Goal: Task Accomplishment & Management: Manage account settings

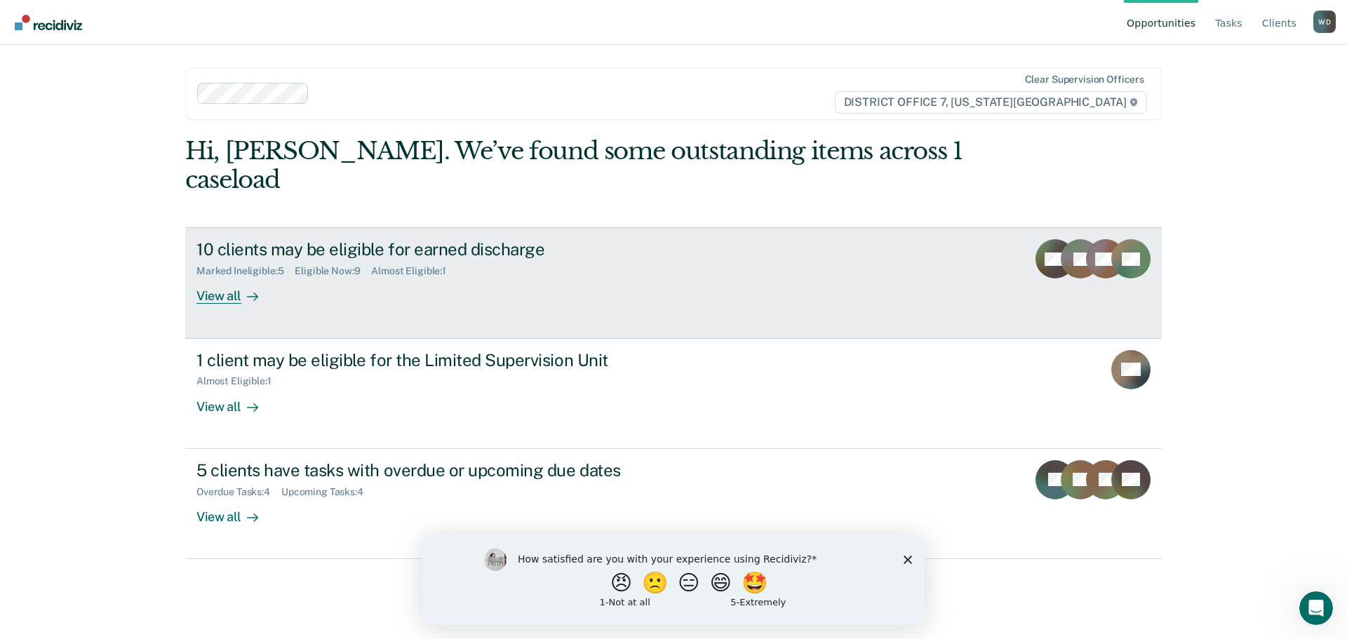
click at [221, 277] on div "View all" at bounding box center [235, 290] width 79 height 27
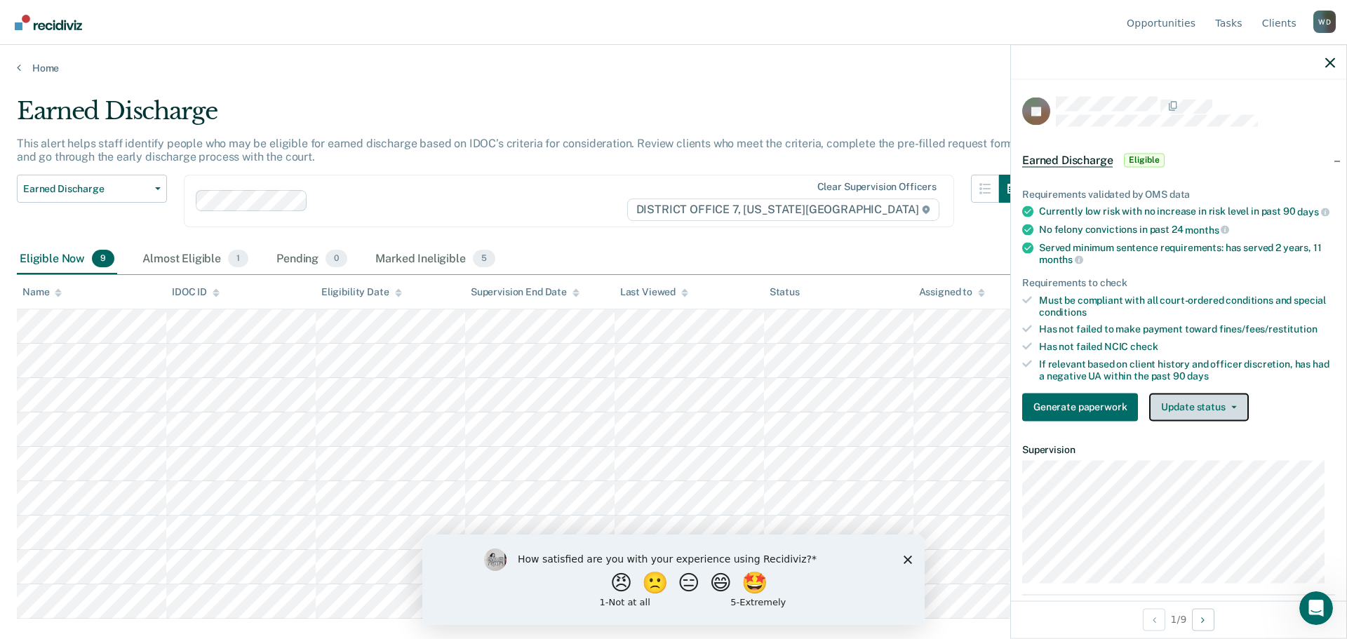
click at [1219, 417] on button "Update status" at bounding box center [1198, 407] width 99 height 28
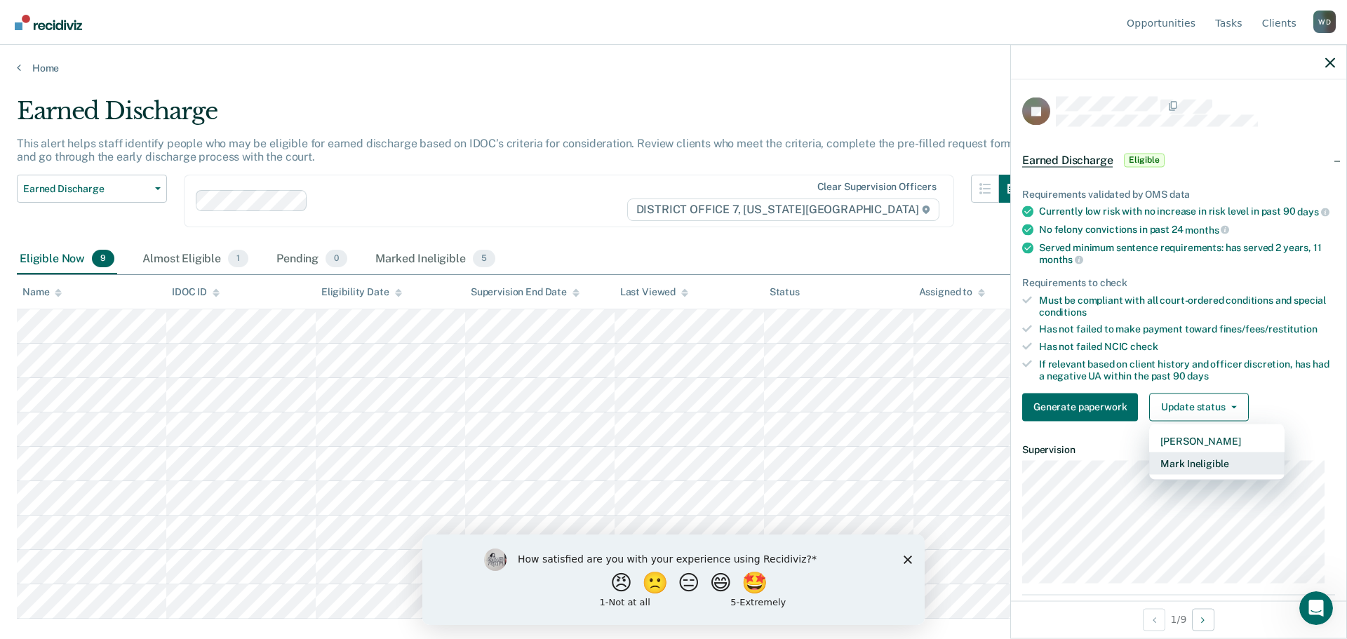
click at [1194, 472] on button "Mark Ineligible" at bounding box center [1216, 463] width 135 height 22
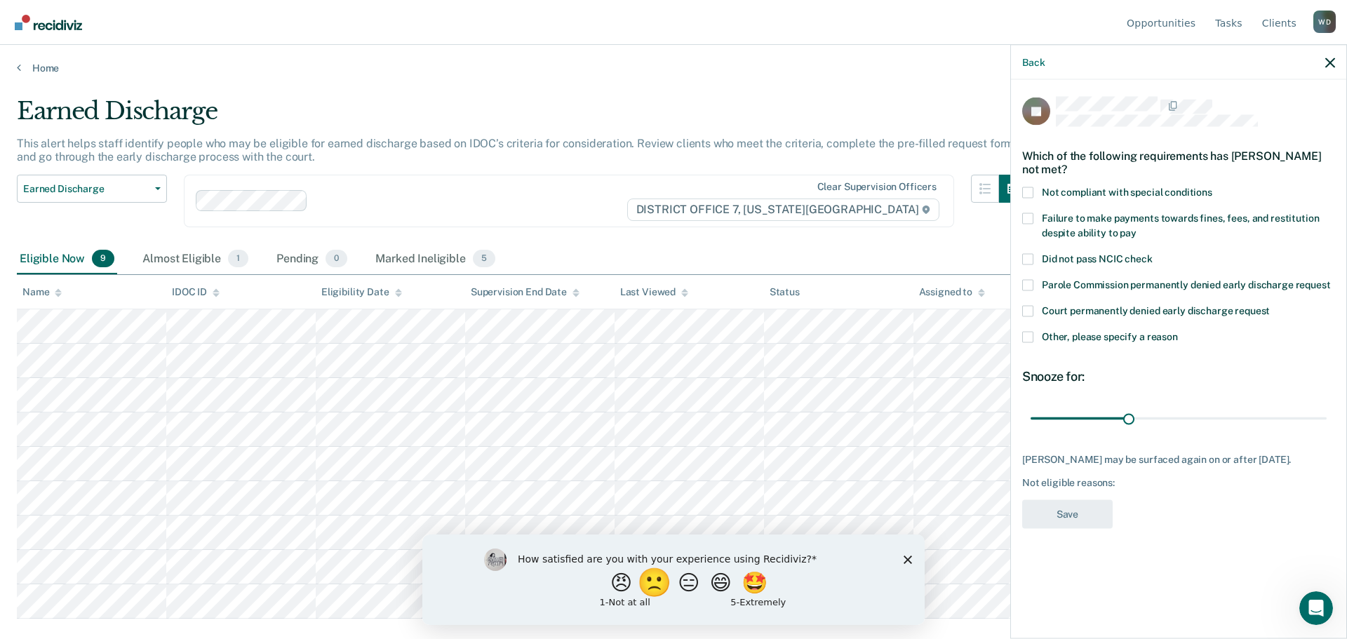
drag, startPoint x: 641, startPoint y: 584, endPoint x: 636, endPoint y: 592, distance: 8.8
click at [641, 584] on button "🙁" at bounding box center [657, 582] width 38 height 28
click at [561, 604] on input "Enter text..." at bounding box center [662, 592] width 288 height 28
type input "Makes me look bad for the stupidest reasons."
click at [754, 595] on input "Makes me look bad for the stupidest reasons." at bounding box center [662, 592] width 288 height 28
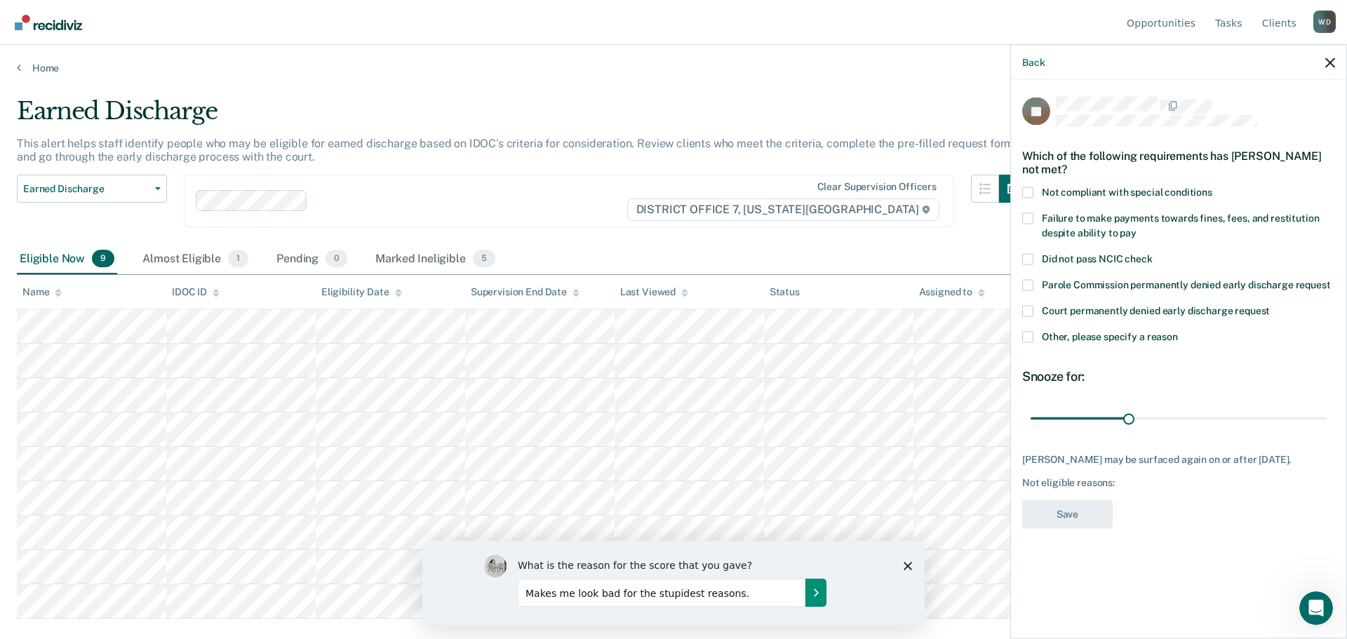
drag, startPoint x: 813, startPoint y: 589, endPoint x: 813, endPoint y: 580, distance: 8.4
click at [813, 588] on icon "Submit your response" at bounding box center [815, 591] width 11 height 11
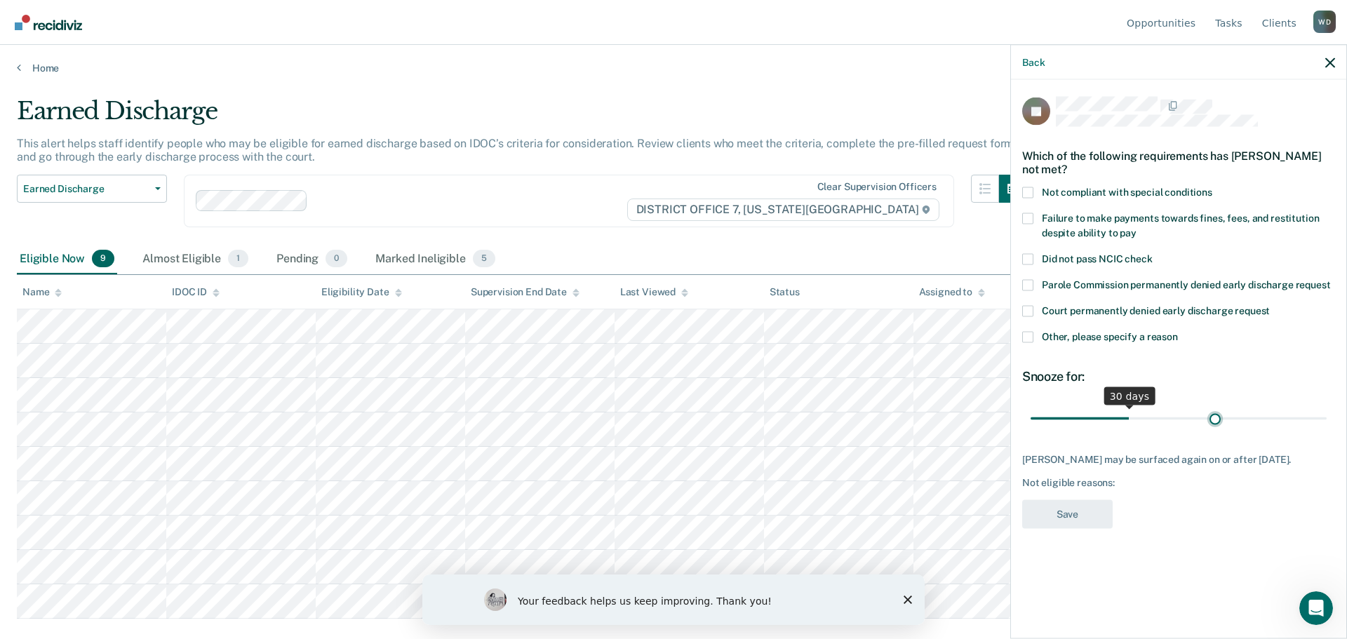
click at [1216, 417] on input "range" at bounding box center [1179, 418] width 296 height 25
click at [1237, 415] on input "range" at bounding box center [1179, 418] width 296 height 25
click at [1222, 414] on input "range" at bounding box center [1179, 418] width 296 height 25
type input "60"
click at [1225, 417] on input "range" at bounding box center [1179, 418] width 296 height 25
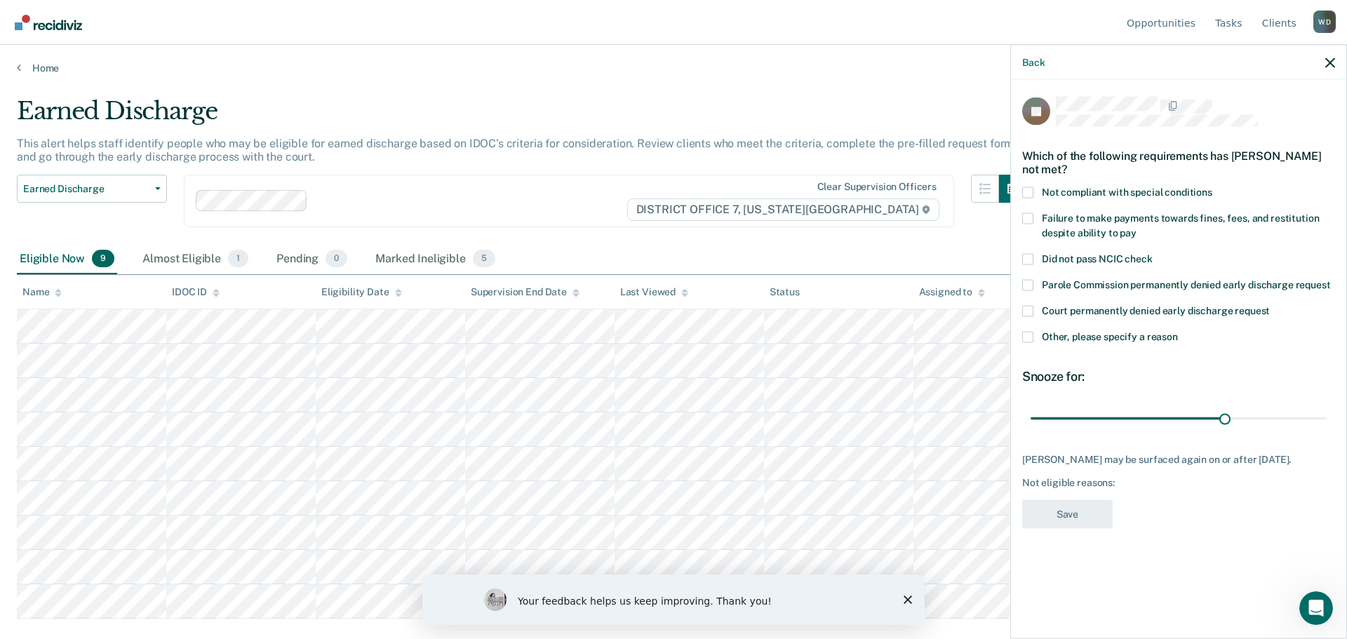
click at [1029, 337] on span at bounding box center [1027, 336] width 11 height 11
click at [1178, 331] on input "Other, please specify a reason" at bounding box center [1178, 331] width 0 height 0
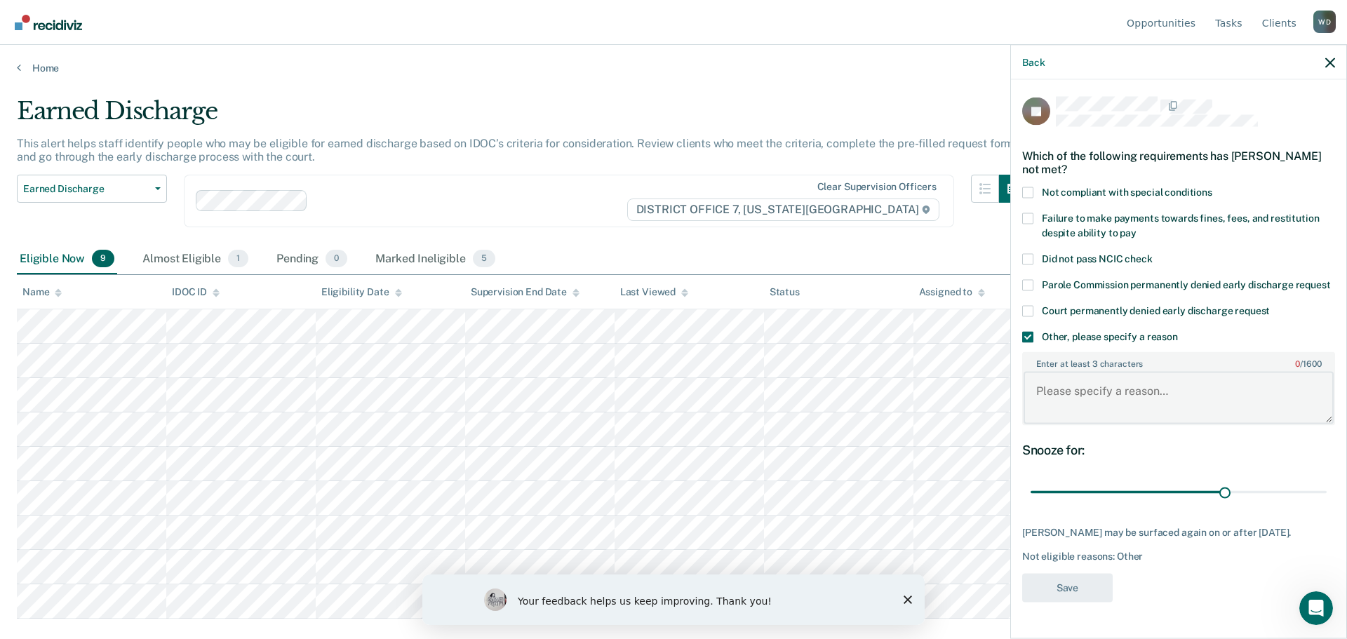
click at [1122, 413] on textarea "Enter at least 3 characters 0 / 1600" at bounding box center [1179, 398] width 310 height 52
click at [909, 599] on polygon "Close survey" at bounding box center [908, 600] width 8 height 8
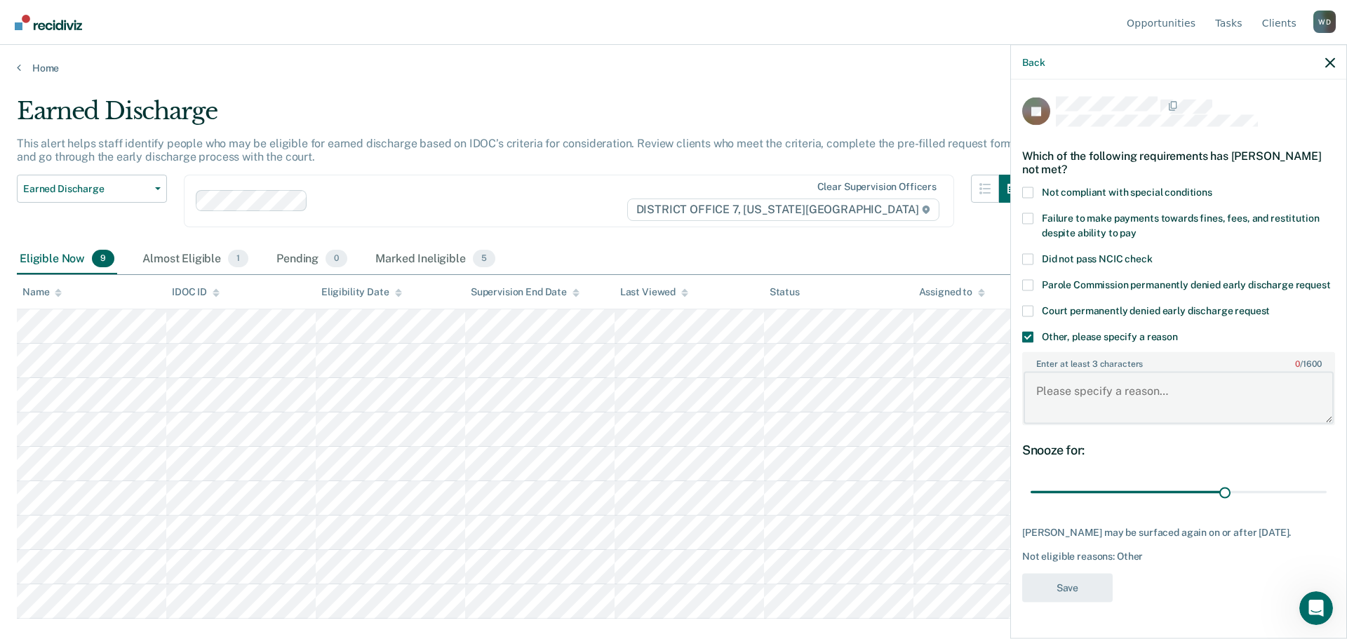
click at [1092, 420] on textarea "Enter at least 3 characters 0 / 1600" at bounding box center [1179, 398] width 310 height 52
type textarea "Needs to finish Wood Court before he is eligible."
click at [1068, 602] on button "Save" at bounding box center [1067, 587] width 90 height 29
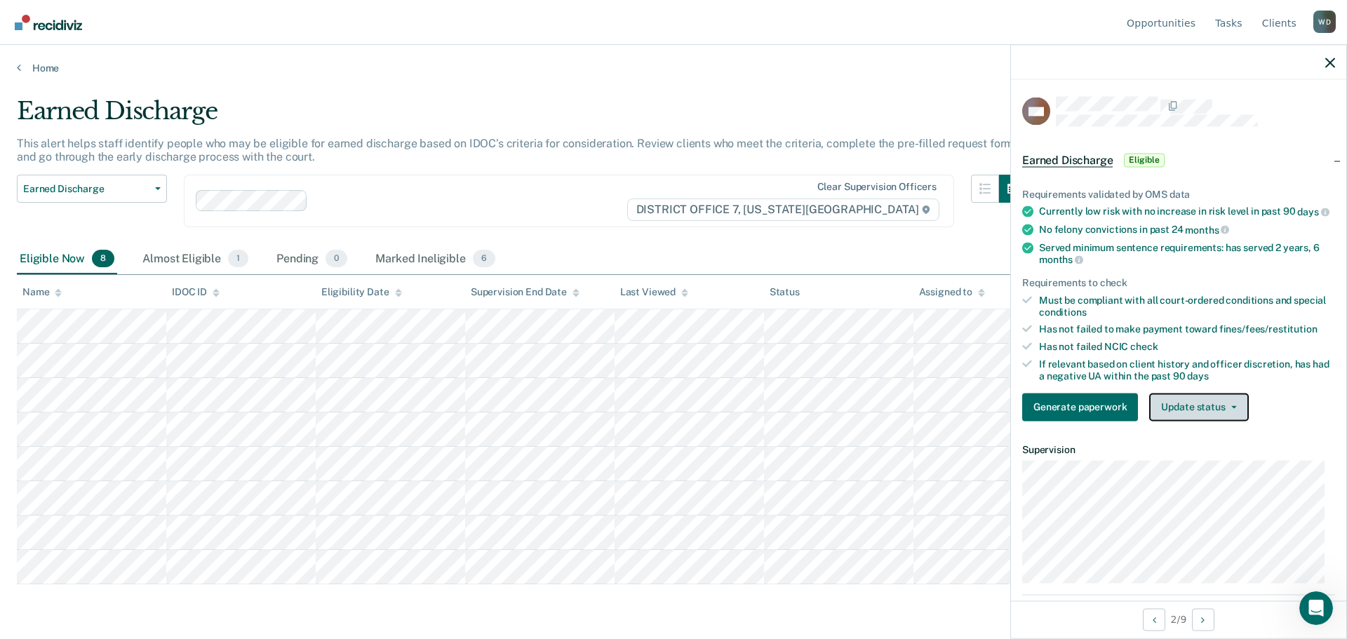
click at [1238, 418] on button "Update status" at bounding box center [1198, 407] width 99 height 28
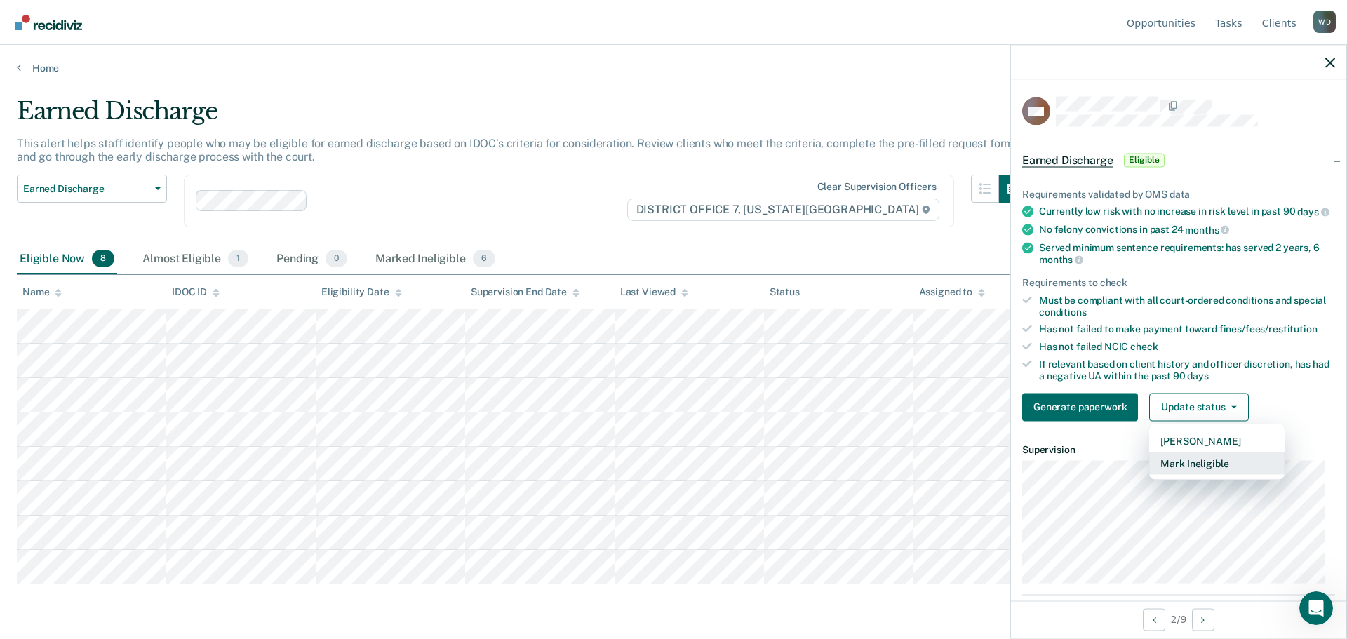
click at [1210, 469] on button "Mark Ineligible" at bounding box center [1216, 463] width 135 height 22
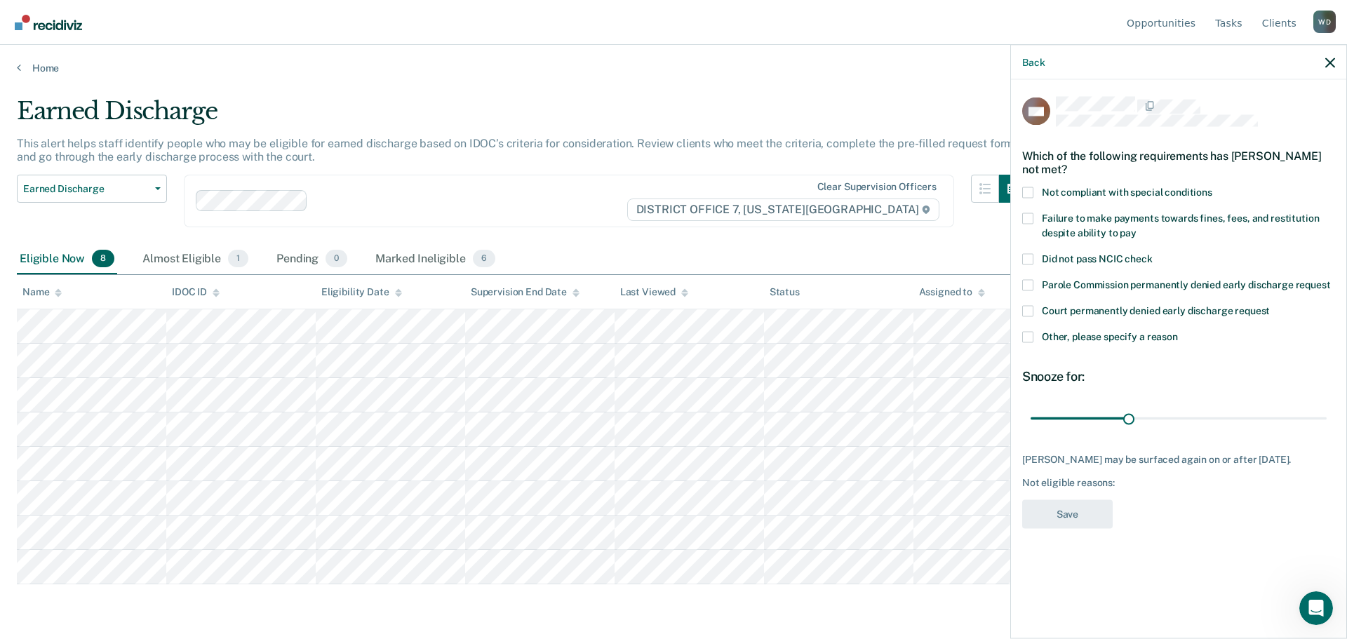
click at [1031, 219] on span at bounding box center [1027, 218] width 11 height 11
click at [1136, 227] on input "Failure to make payments towards fines, fees, and restitution despite ability t…" at bounding box center [1136, 227] width 0 height 0
drag, startPoint x: 1129, startPoint y: 420, endPoint x: 1224, endPoint y: 420, distance: 95.4
type input "60"
click at [1224, 420] on input "range" at bounding box center [1179, 418] width 296 height 25
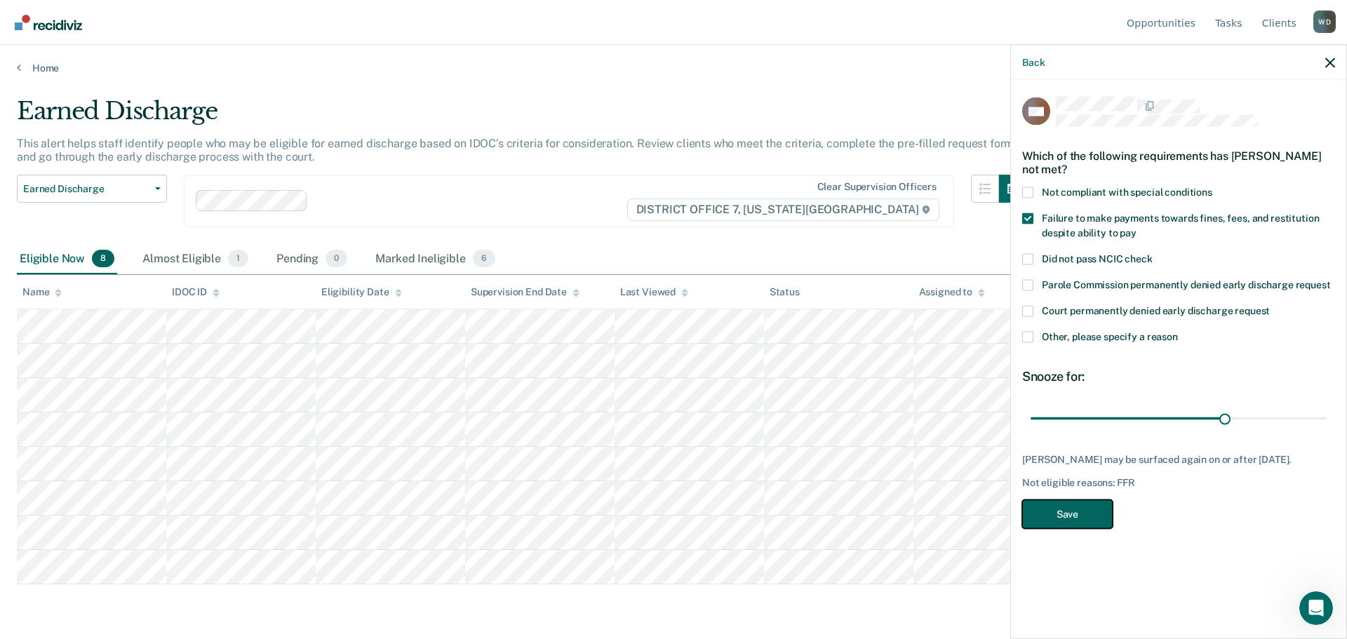
click at [1088, 514] on button "Save" at bounding box center [1067, 513] width 90 height 29
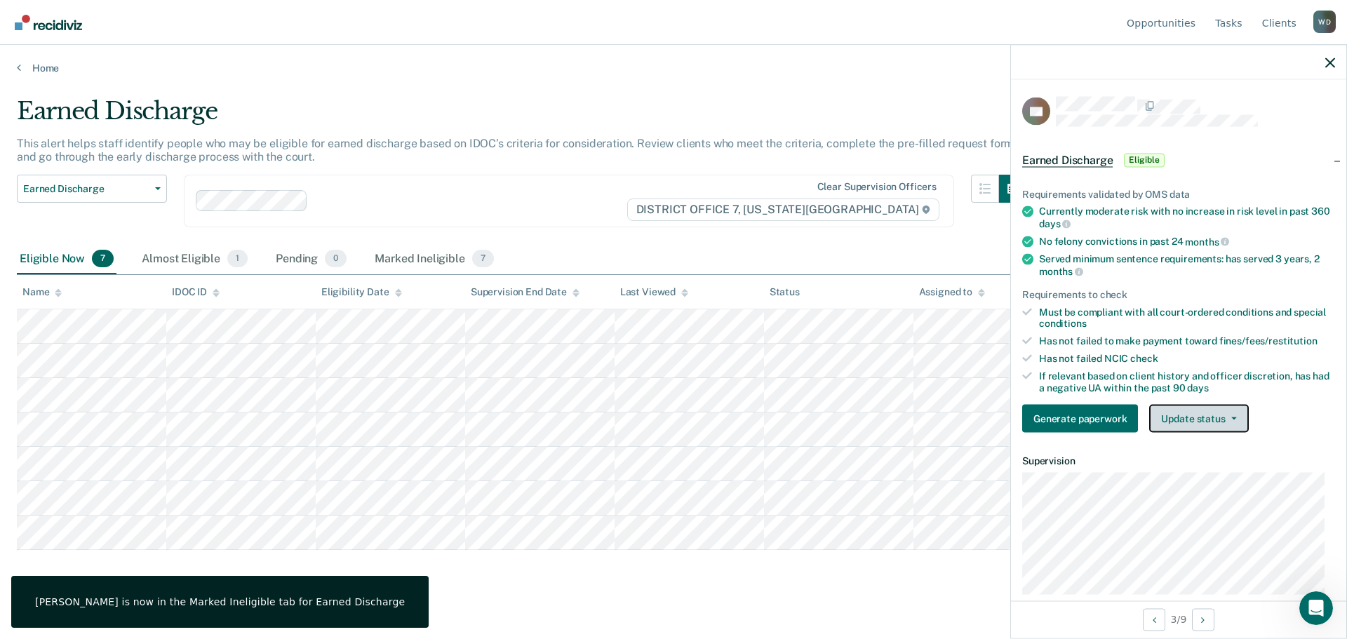
click at [1240, 422] on button "Update status" at bounding box center [1198, 419] width 99 height 28
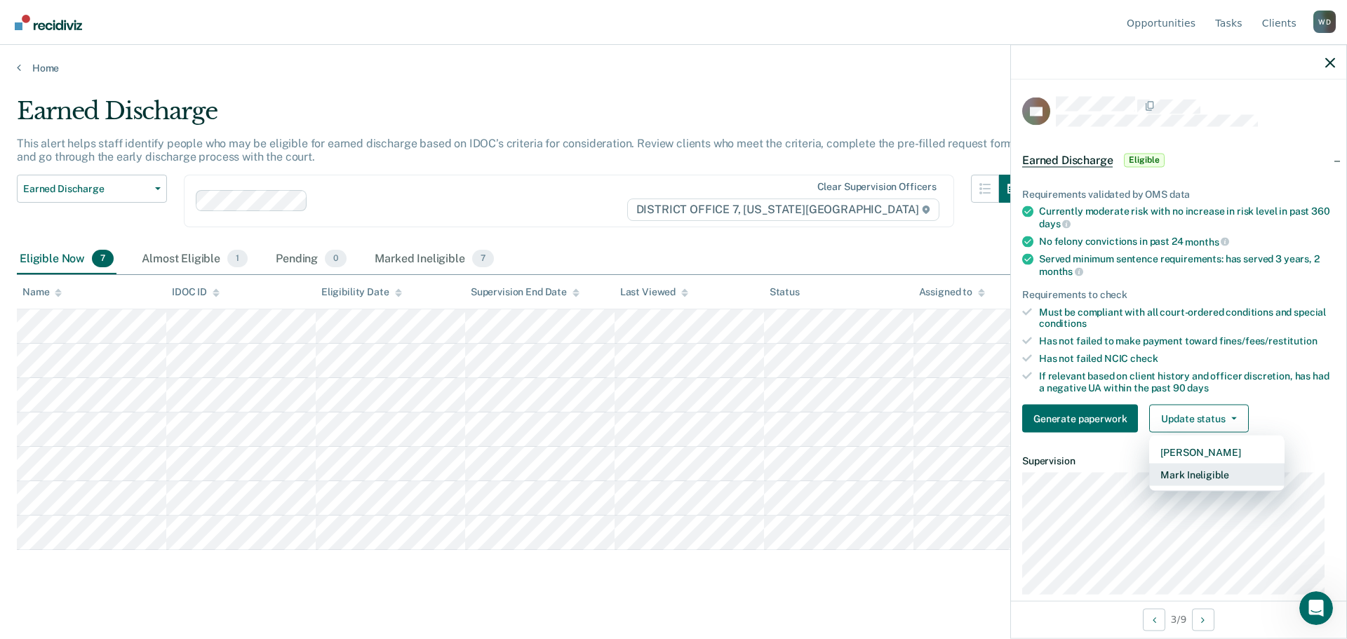
click at [1228, 474] on button "Mark Ineligible" at bounding box center [1216, 475] width 135 height 22
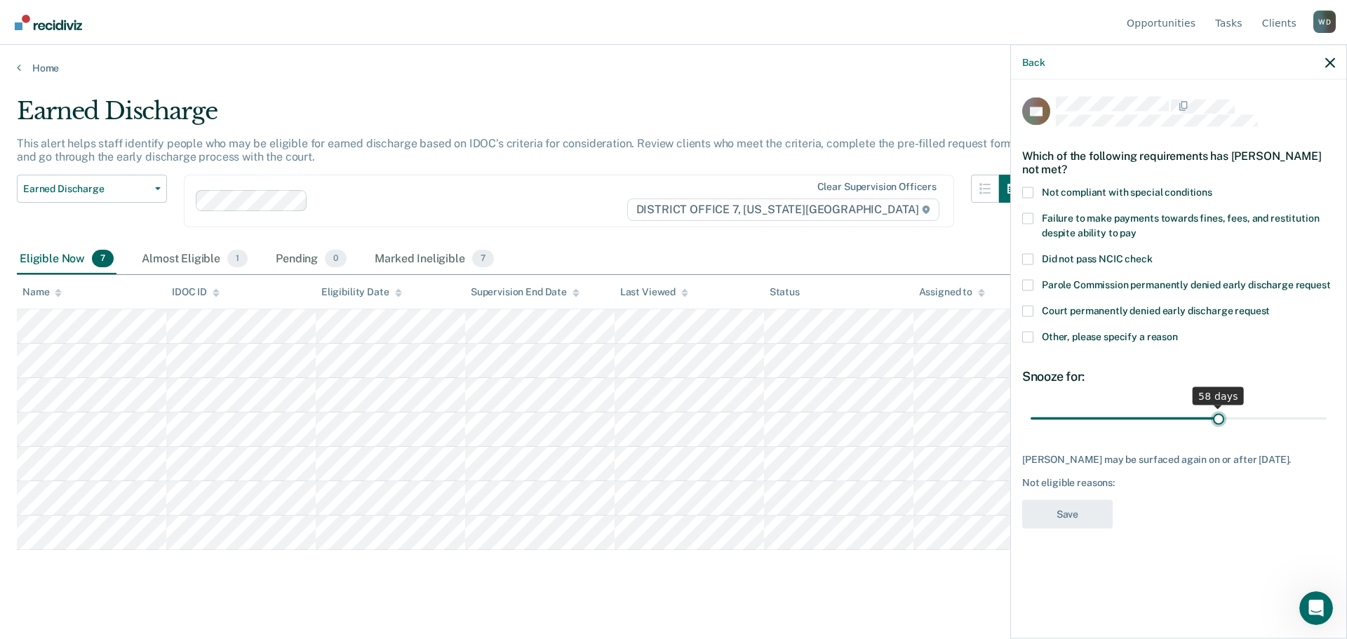
drag, startPoint x: 1127, startPoint y: 416, endPoint x: 1218, endPoint y: 422, distance: 91.4
type input "58"
click at [1218, 422] on input "range" at bounding box center [1179, 418] width 296 height 25
click at [1027, 333] on span at bounding box center [1027, 336] width 11 height 11
click at [1178, 331] on input "Other, please specify a reason" at bounding box center [1178, 331] width 0 height 0
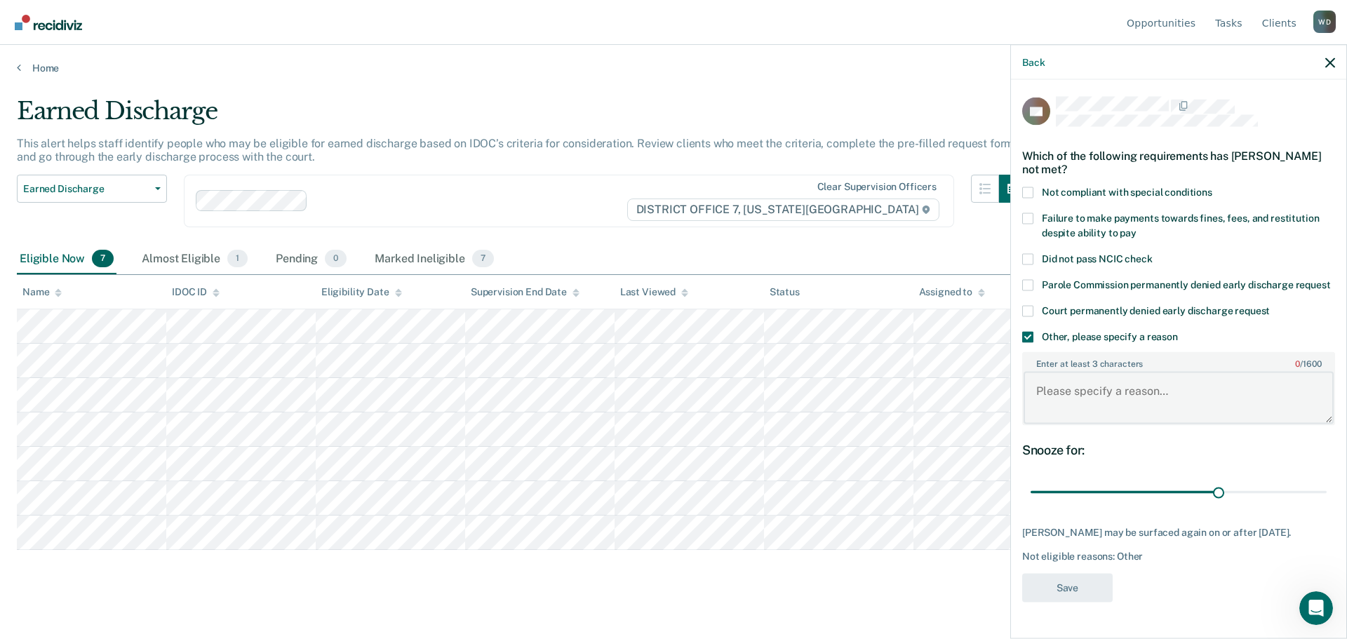
click at [1071, 414] on textarea "Enter at least 3 characters 0 / 1600" at bounding box center [1179, 398] width 310 height 52
type textarea "Needs to complete wood court first."
click at [1080, 602] on button "Save" at bounding box center [1067, 587] width 90 height 29
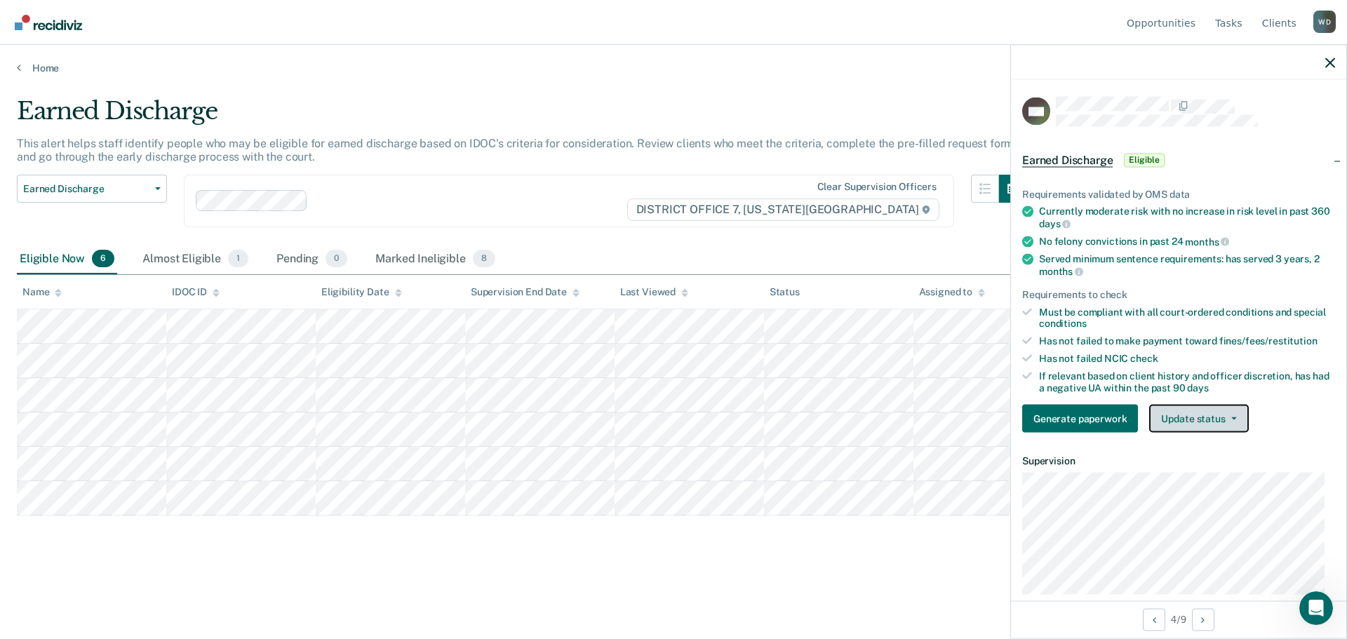
click at [1198, 415] on button "Update status" at bounding box center [1198, 419] width 99 height 28
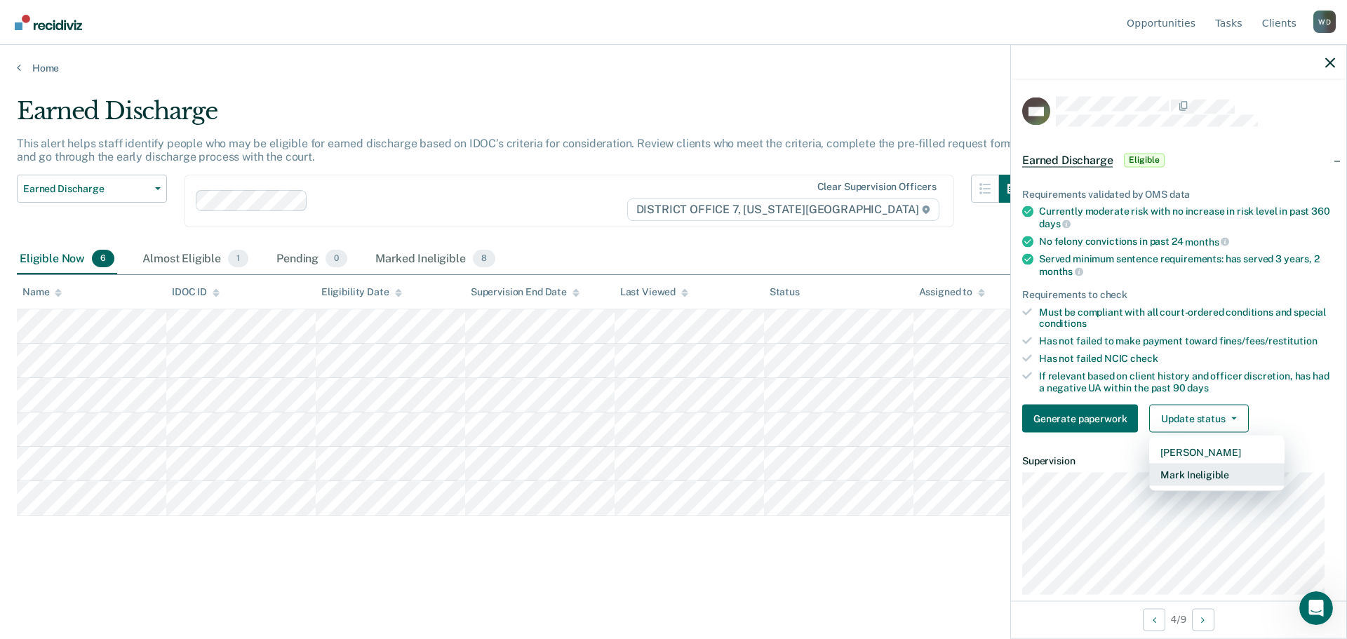
click at [1198, 481] on button "Mark Ineligible" at bounding box center [1216, 475] width 135 height 22
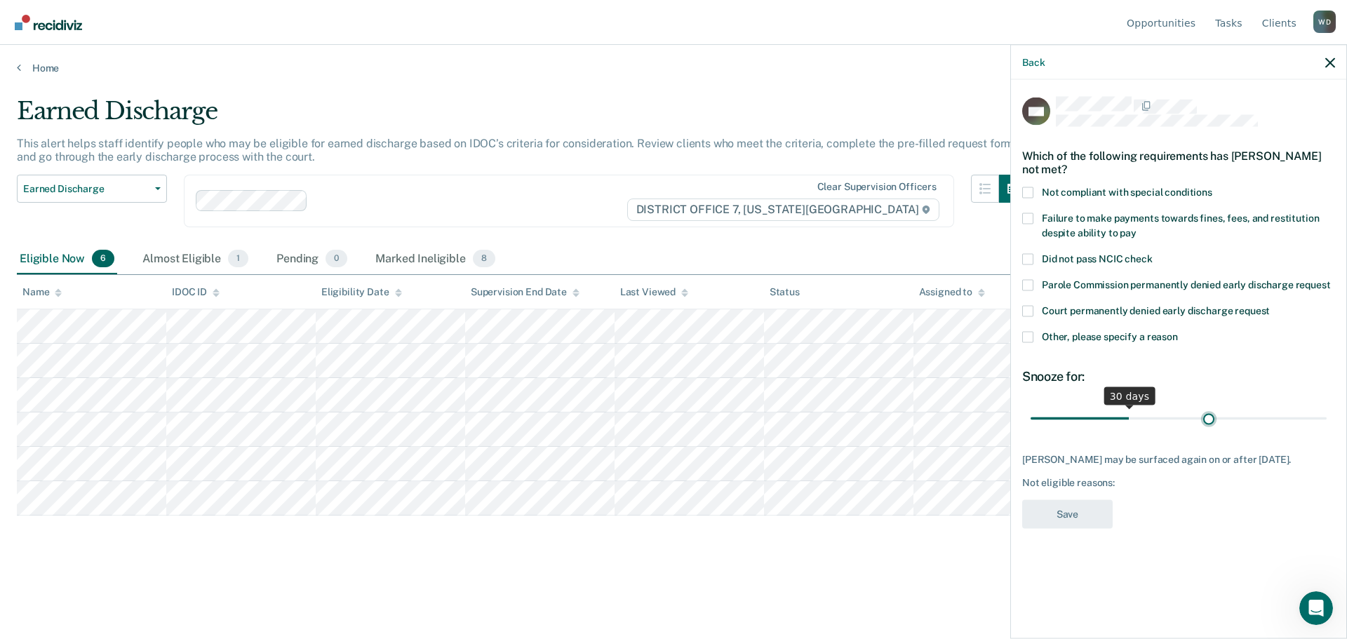
click at [1209, 414] on input "range" at bounding box center [1179, 418] width 296 height 25
click at [1231, 413] on input "range" at bounding box center [1179, 418] width 296 height 25
type input "60"
click at [1224, 415] on input "range" at bounding box center [1179, 418] width 296 height 25
click at [1027, 338] on span at bounding box center [1027, 336] width 11 height 11
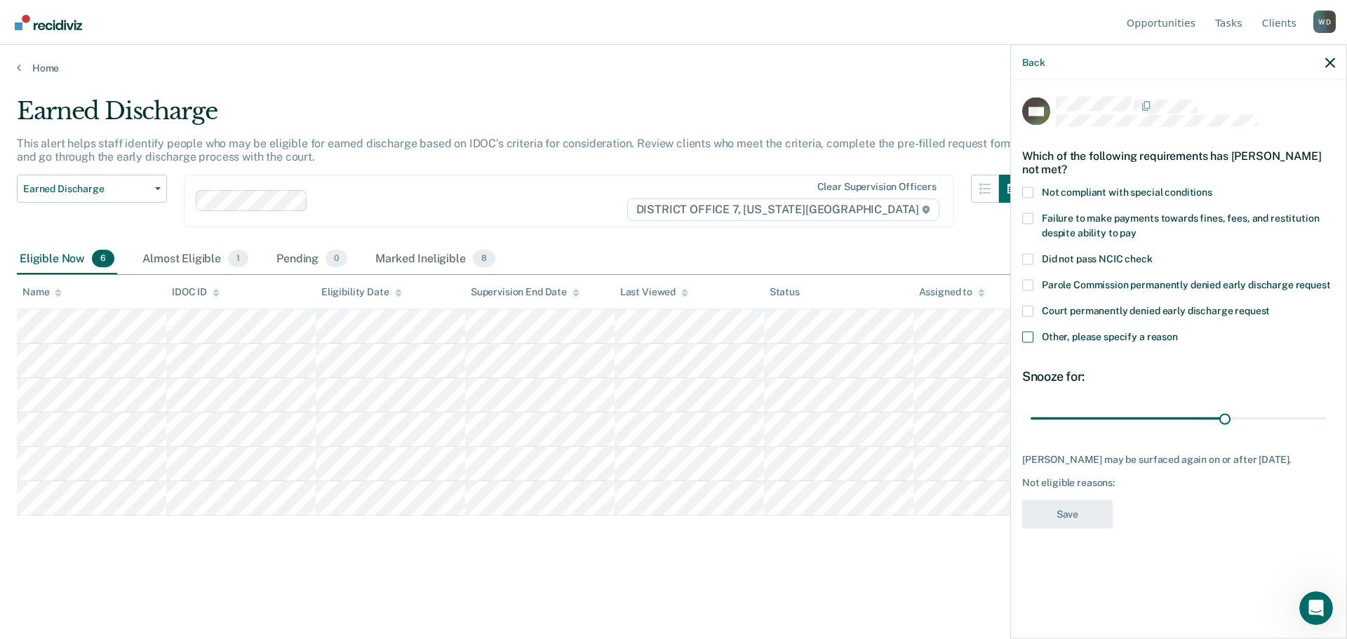
click at [1178, 331] on input "Other, please specify a reason" at bounding box center [1178, 331] width 0 height 0
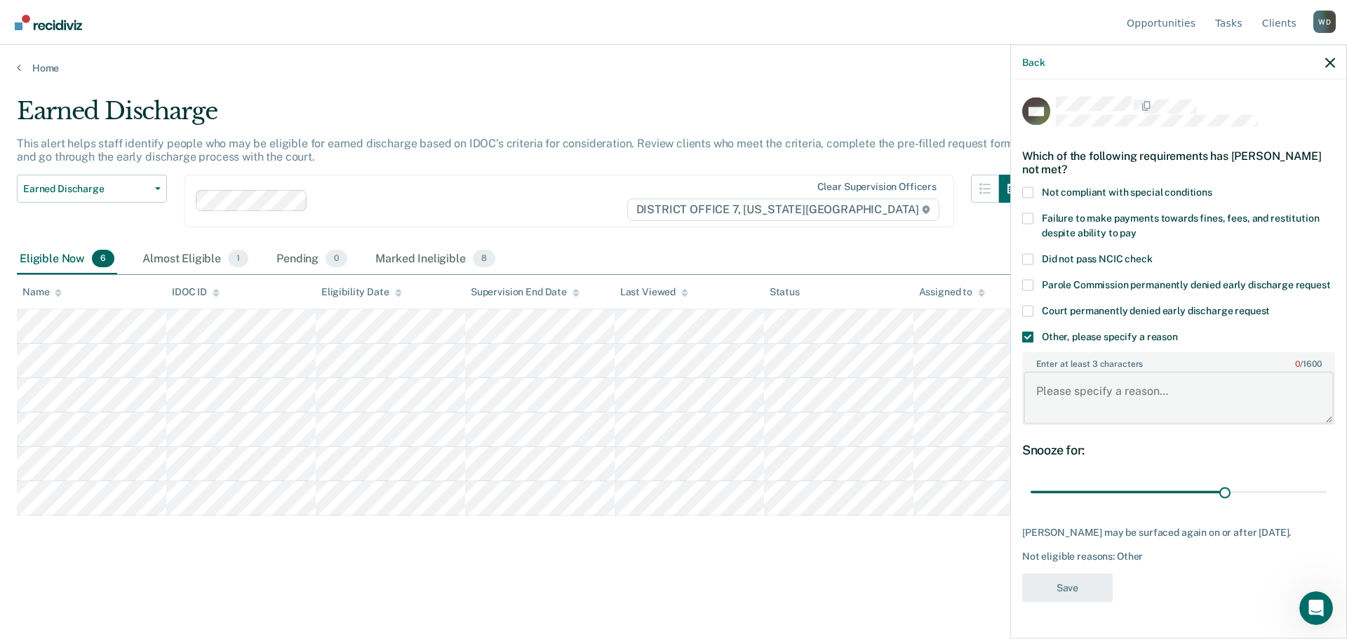
click at [1112, 404] on textarea "Enter at least 3 characters 0 / 1600" at bounding box center [1179, 398] width 310 height 52
type textarea "Needs to complete Wood Court"
click at [1071, 582] on button "Save" at bounding box center [1067, 587] width 90 height 29
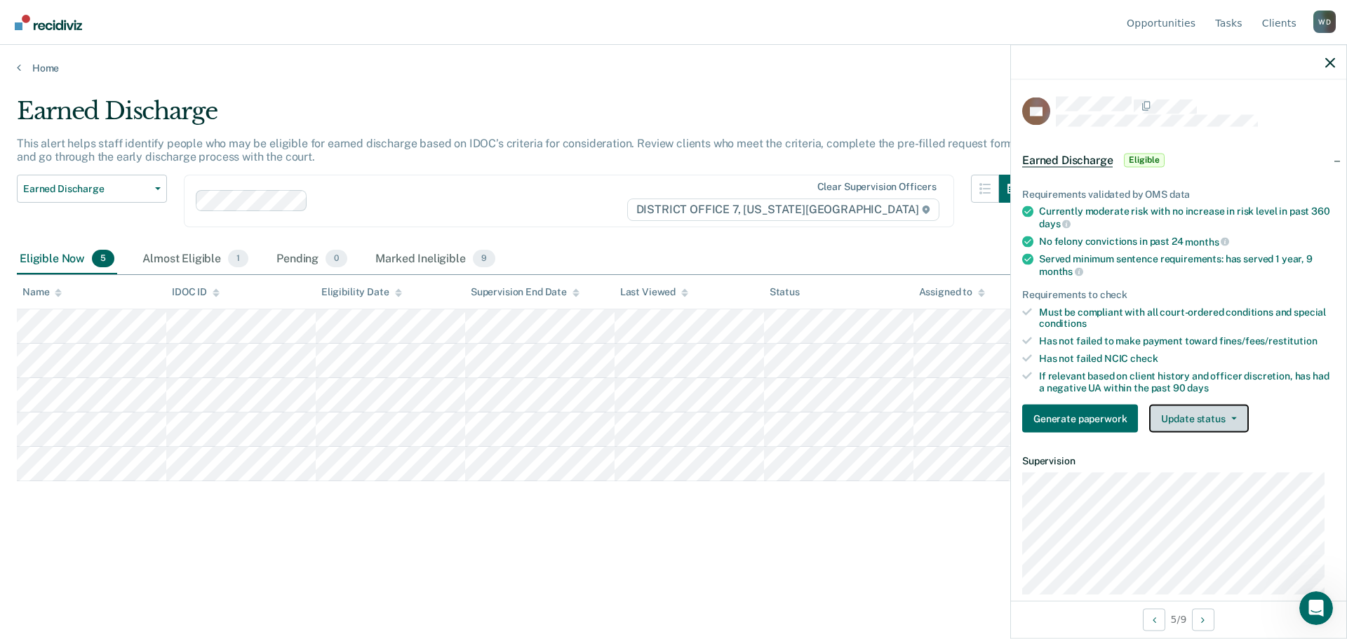
click at [1242, 418] on button "Update status" at bounding box center [1198, 419] width 99 height 28
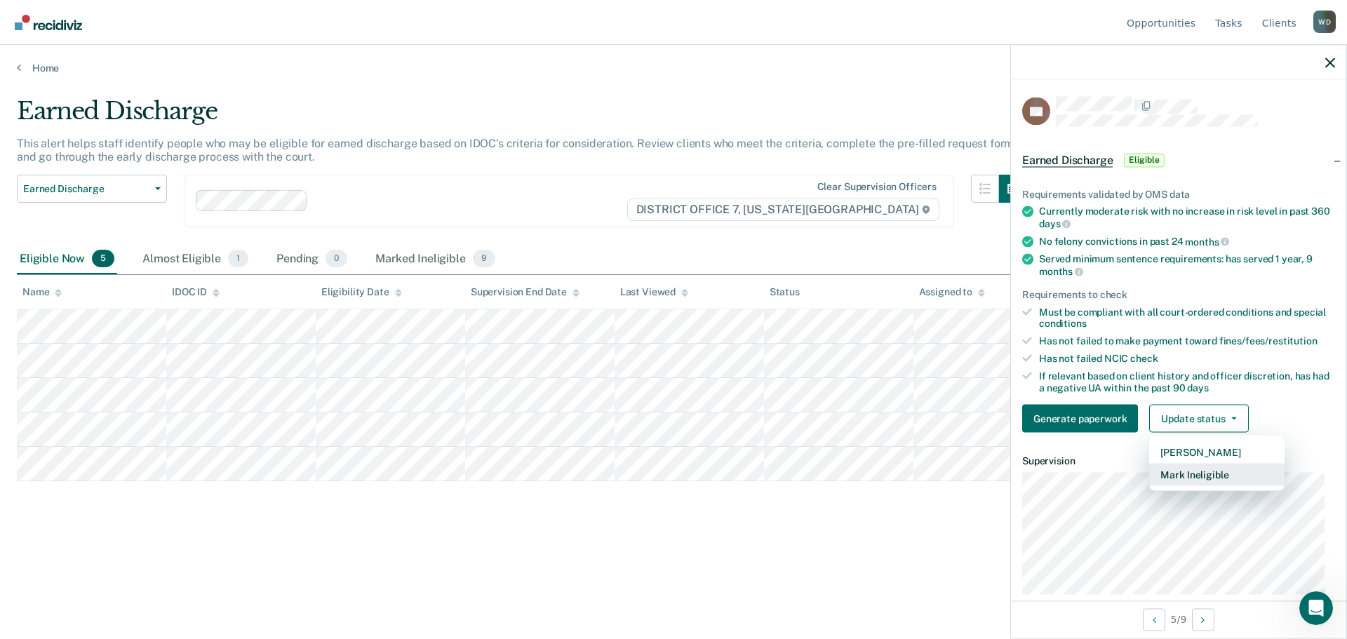
click at [1205, 473] on button "Mark Ineligible" at bounding box center [1216, 475] width 135 height 22
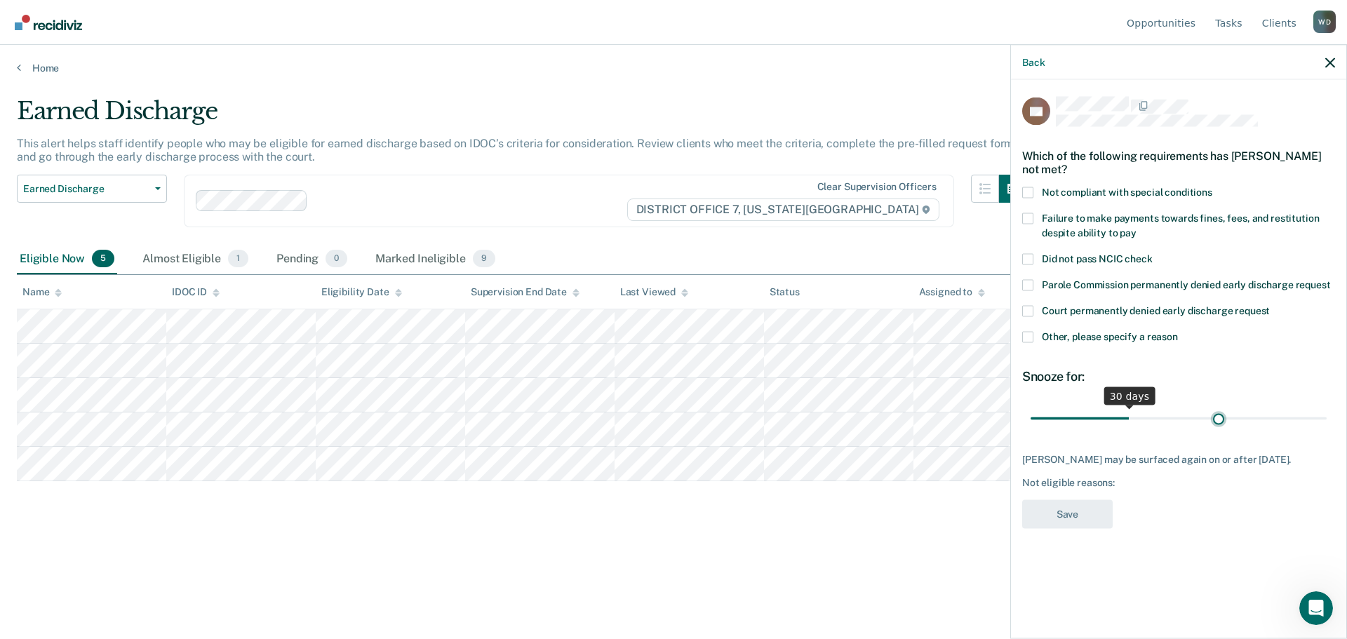
click at [1219, 413] on input "range" at bounding box center [1179, 418] width 296 height 25
type input "61"
click at [1228, 413] on input "range" at bounding box center [1179, 418] width 296 height 25
click at [1024, 341] on span at bounding box center [1027, 336] width 11 height 11
click at [1178, 331] on input "Other, please specify a reason" at bounding box center [1178, 331] width 0 height 0
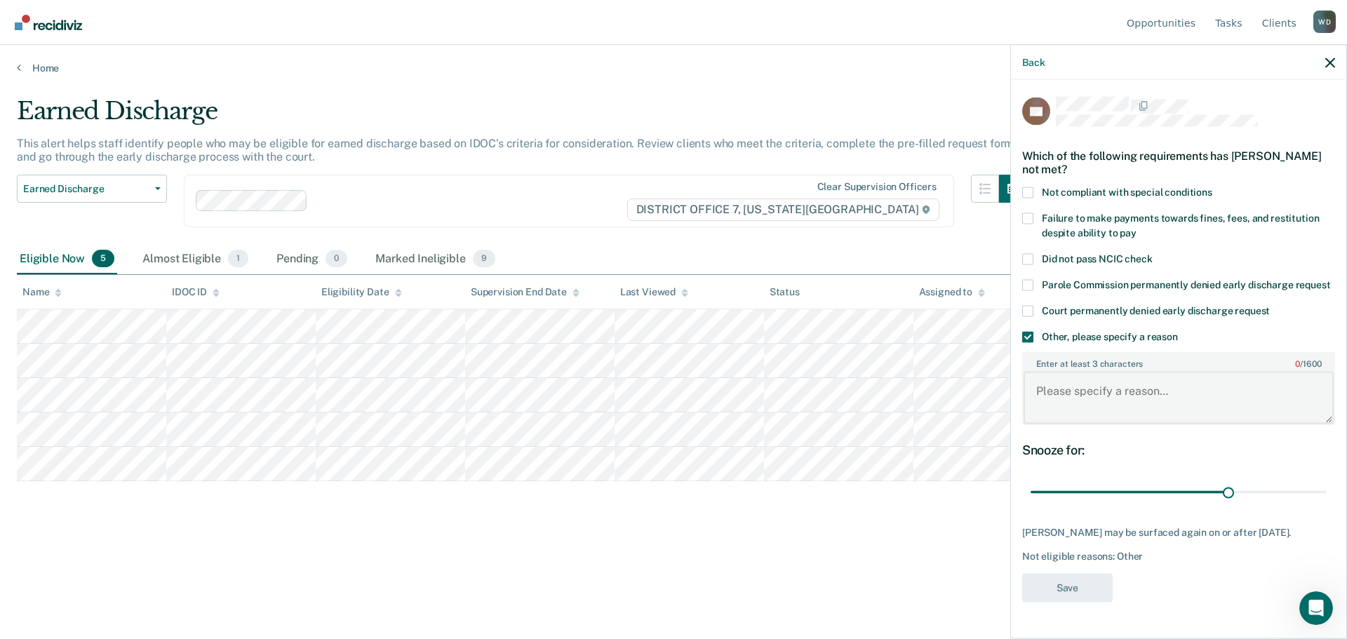
click at [1056, 387] on textarea "Enter at least 3 characters 0 / 1600" at bounding box center [1179, 398] width 310 height 52
type textarea "Needs to complete Wood Court"
click at [1083, 585] on button "Save" at bounding box center [1067, 587] width 90 height 29
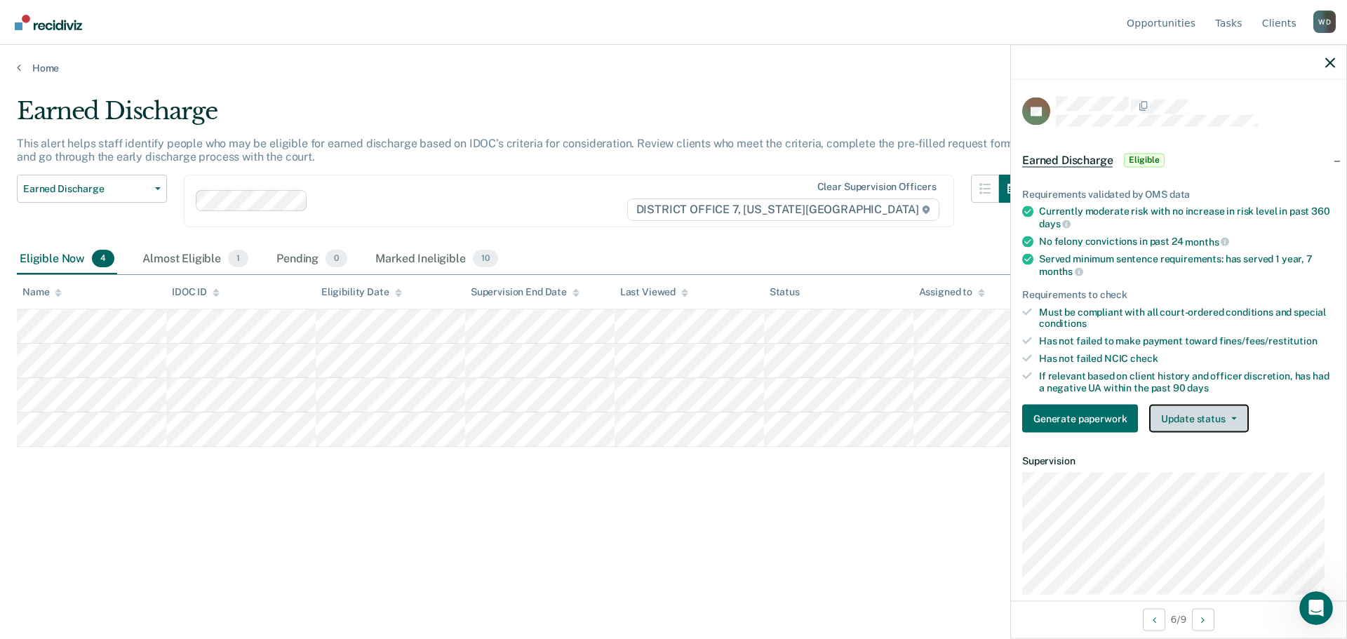
click at [1213, 424] on button "Update status" at bounding box center [1198, 419] width 99 height 28
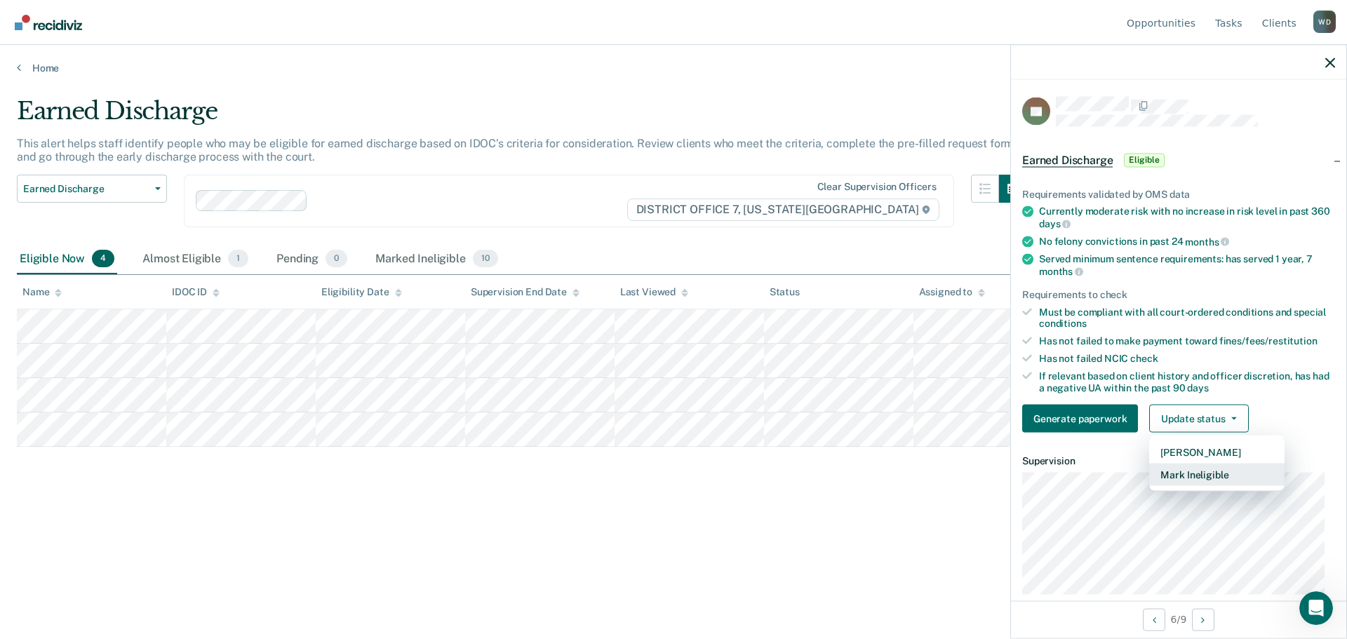
click at [1184, 470] on button "Mark Ineligible" at bounding box center [1216, 475] width 135 height 22
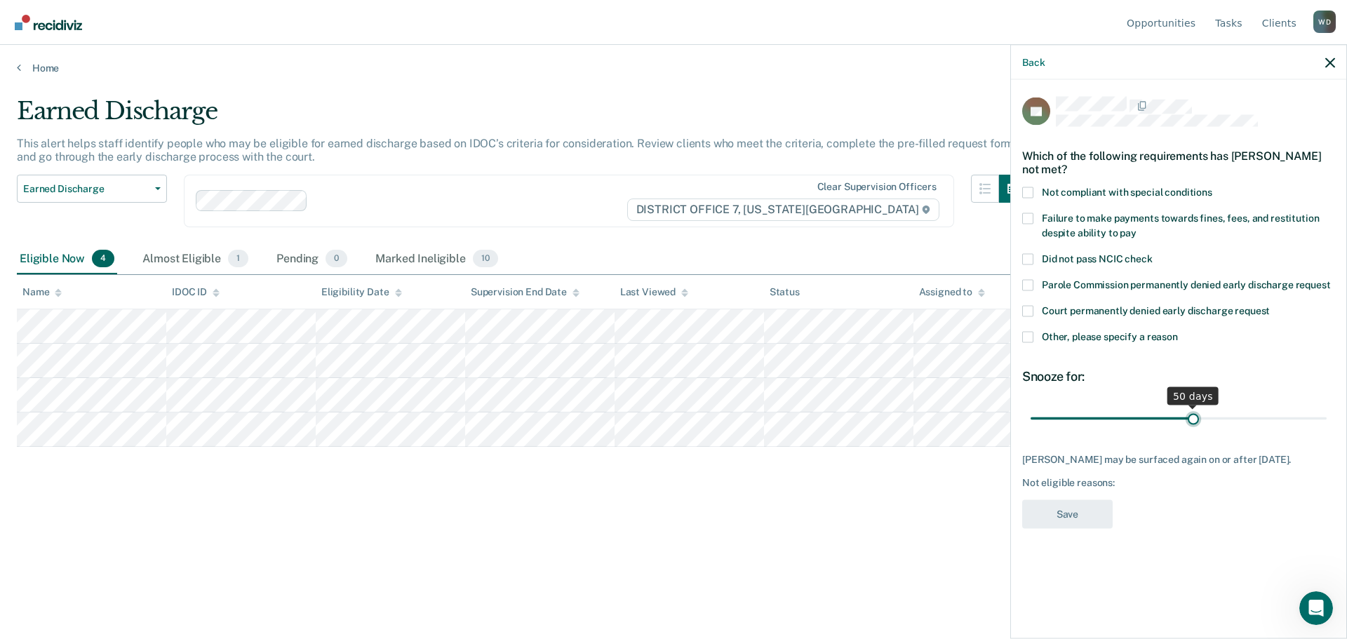
click at [1193, 413] on input "range" at bounding box center [1179, 418] width 296 height 25
click at [1222, 419] on input "range" at bounding box center [1179, 418] width 296 height 25
type input "62"
click at [1230, 416] on input "range" at bounding box center [1179, 418] width 296 height 25
click at [1032, 331] on span at bounding box center [1027, 336] width 11 height 11
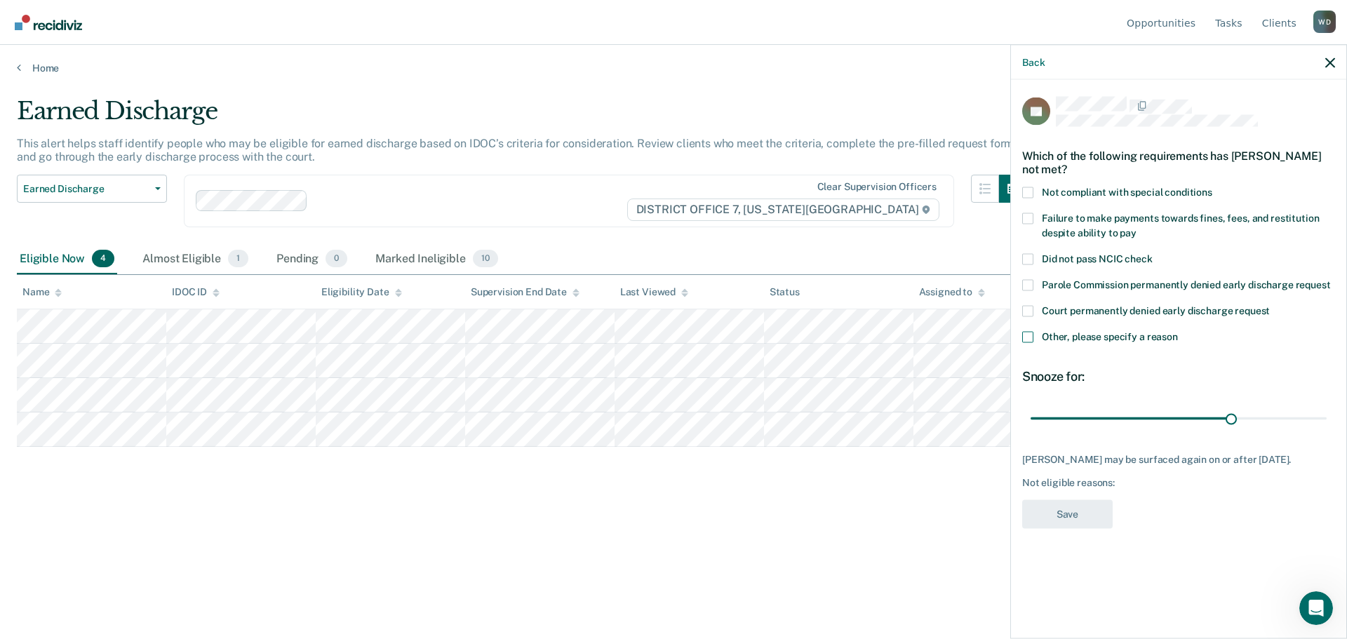
click at [1178, 331] on input "Other, please specify a reason" at bounding box center [1178, 331] width 0 height 0
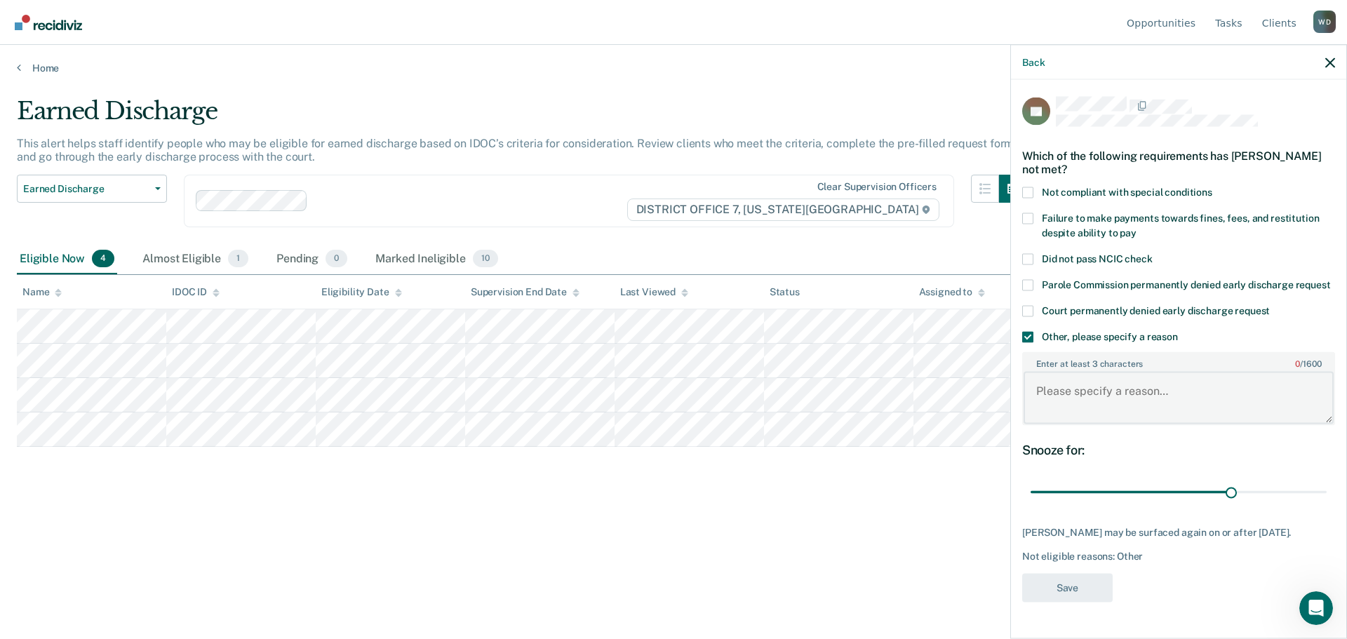
click at [1081, 399] on textarea "Enter at least 3 characters 0 / 1600" at bounding box center [1179, 398] width 310 height 52
type textarea "Needs to be compliant with Wood Court"
click at [1074, 582] on button "Save" at bounding box center [1067, 587] width 90 height 29
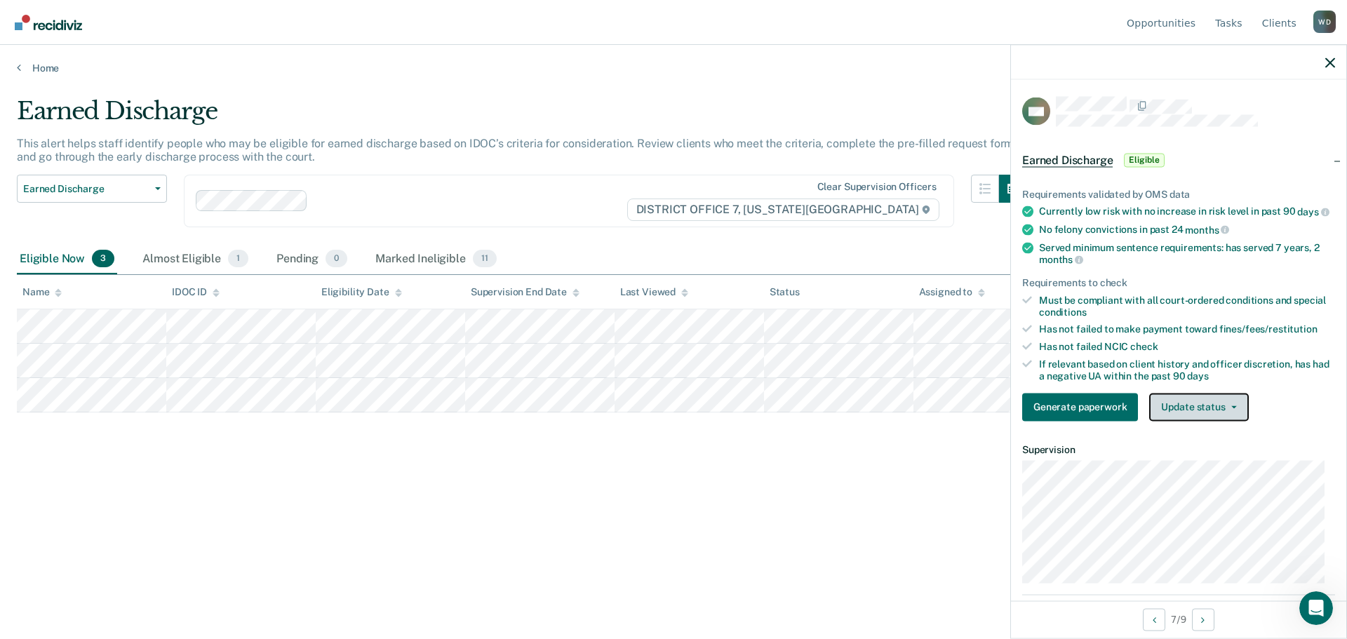
click at [1229, 421] on button "Update status" at bounding box center [1198, 407] width 99 height 28
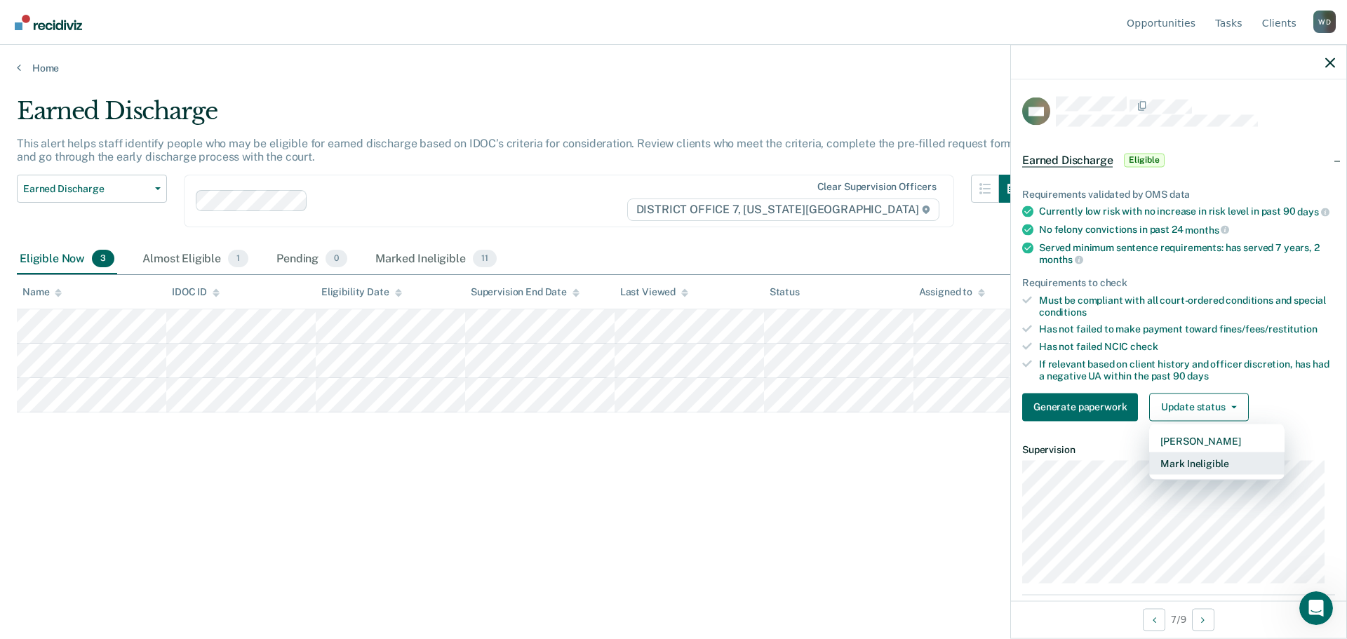
click at [1219, 472] on button "Mark Ineligible" at bounding box center [1216, 463] width 135 height 22
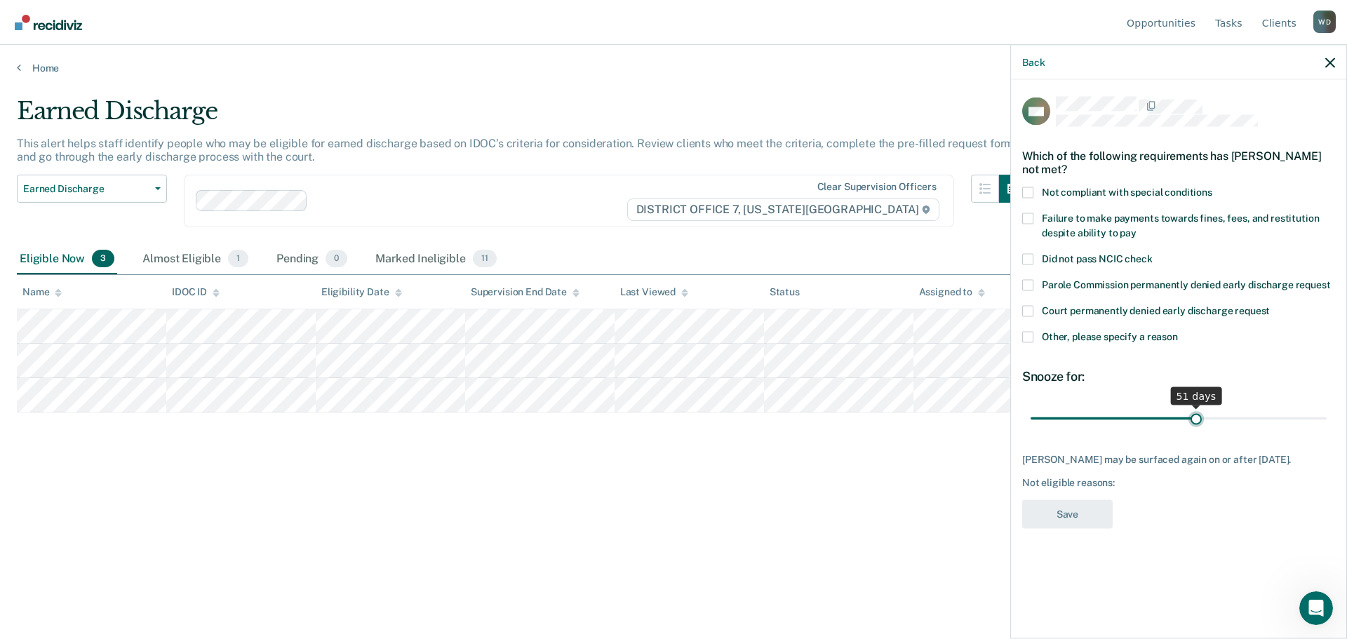
click at [1195, 417] on input "range" at bounding box center [1179, 418] width 296 height 25
type input "61"
click at [1228, 418] on input "range" at bounding box center [1179, 418] width 296 height 25
click at [1033, 334] on label "Other, please specify a reason" at bounding box center [1178, 338] width 313 height 15
click at [1178, 331] on input "Other, please specify a reason" at bounding box center [1178, 331] width 0 height 0
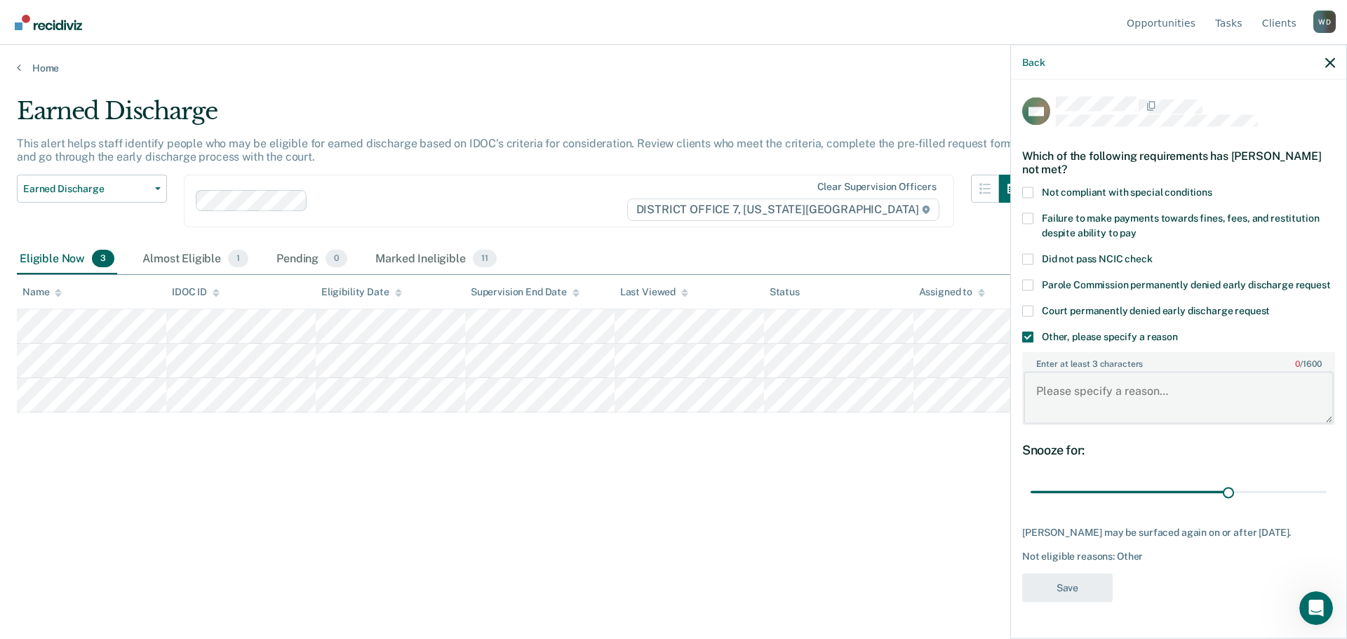
click at [1145, 398] on textarea "Enter at least 3 characters 0 / 1600" at bounding box center [1179, 398] width 310 height 52
type textarea "Needs to complete Wood Court"
click at [1063, 573] on button "Save" at bounding box center [1067, 587] width 90 height 29
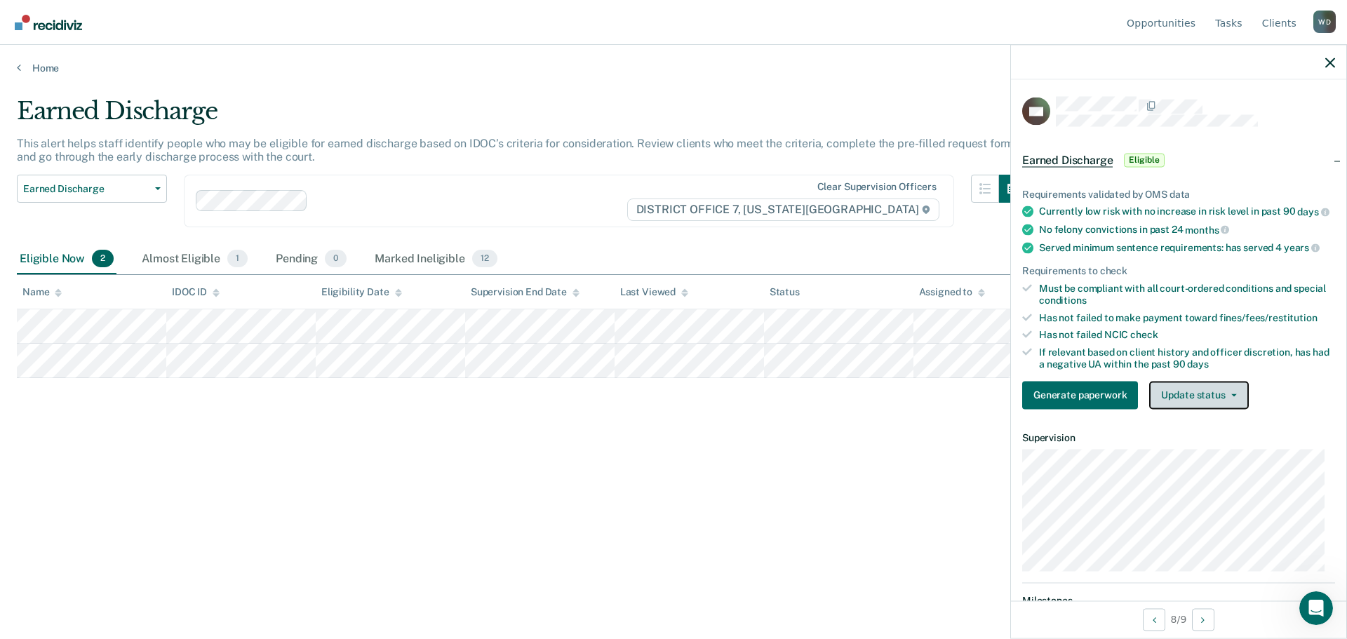
click at [1240, 401] on button "Update status" at bounding box center [1198, 395] width 99 height 28
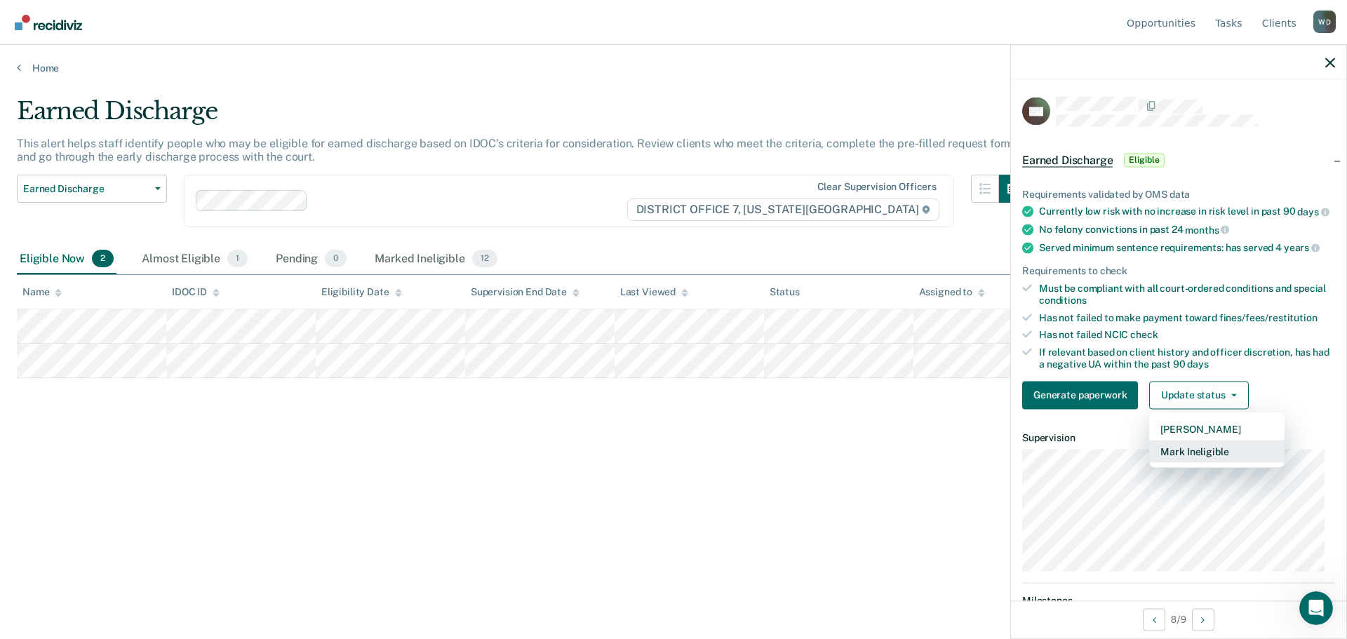
click at [1207, 460] on button "Mark Ineligible" at bounding box center [1216, 451] width 135 height 22
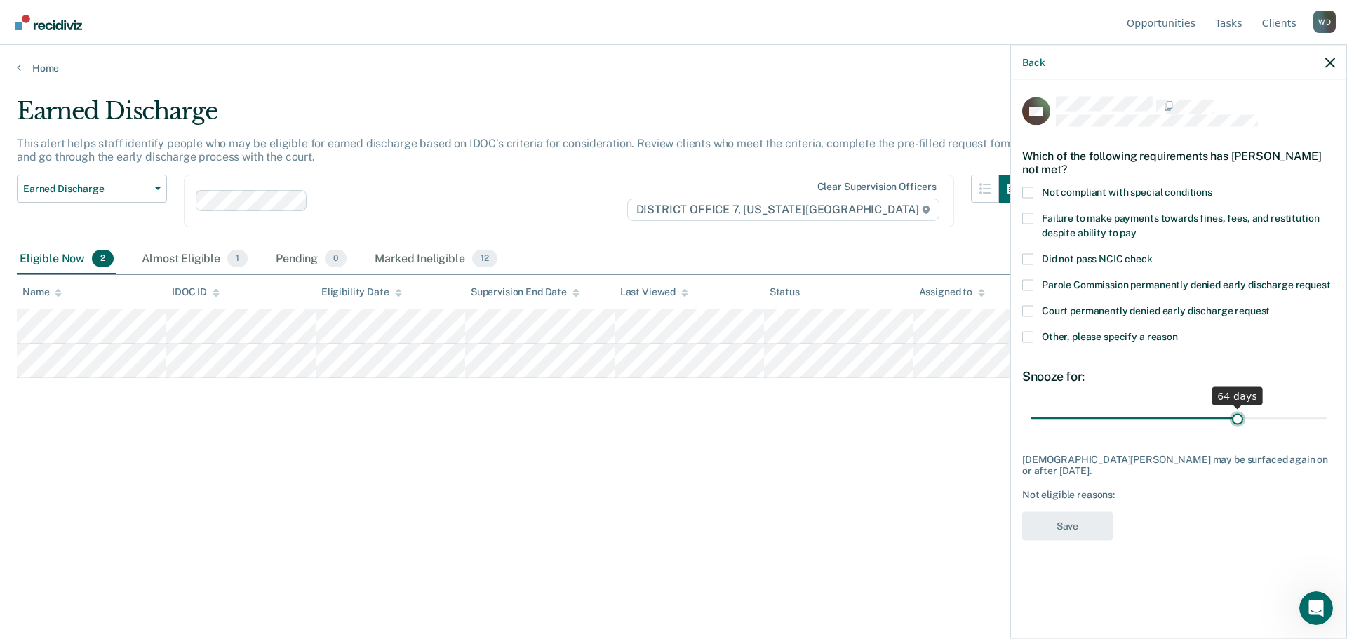
type input "64"
click at [1237, 416] on input "range" at bounding box center [1179, 418] width 296 height 25
click at [1028, 341] on span at bounding box center [1027, 336] width 11 height 11
click at [1178, 331] on input "Other, please specify a reason" at bounding box center [1178, 331] width 0 height 0
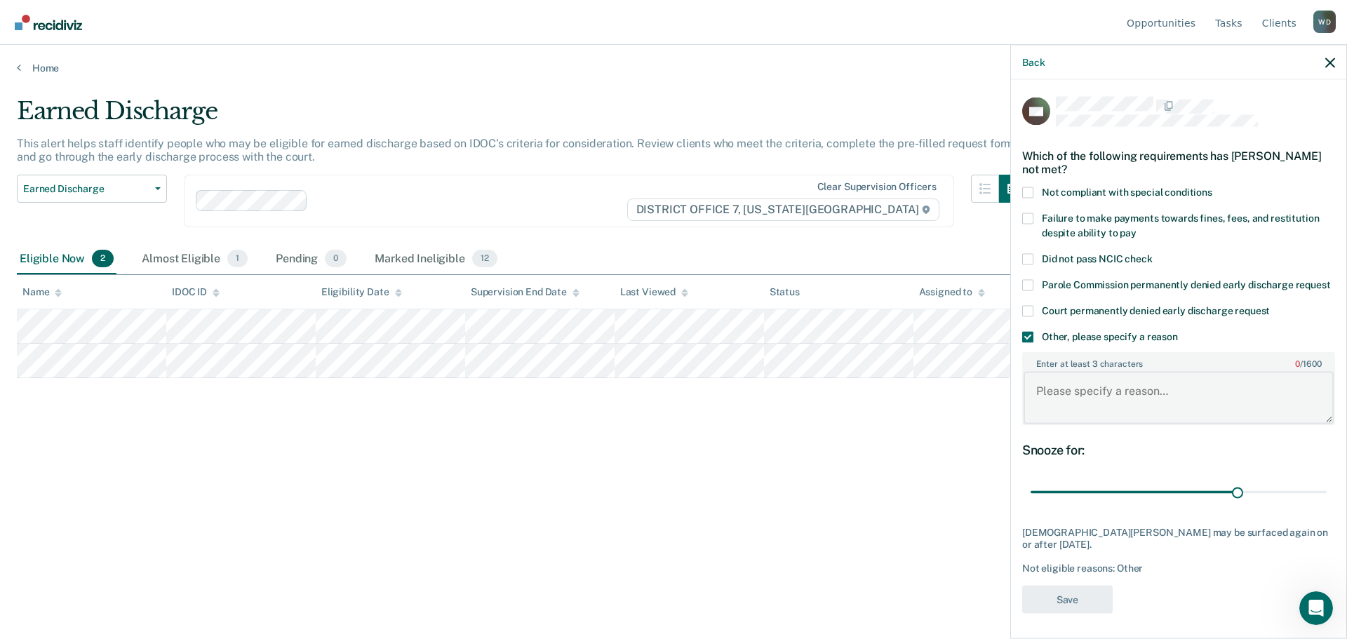
click at [1084, 422] on textarea "Enter at least 3 characters 0 / 1600" at bounding box center [1179, 398] width 310 height 52
type textarea "Needs to complete Wood Court."
click at [1089, 614] on button "Save" at bounding box center [1067, 599] width 90 height 29
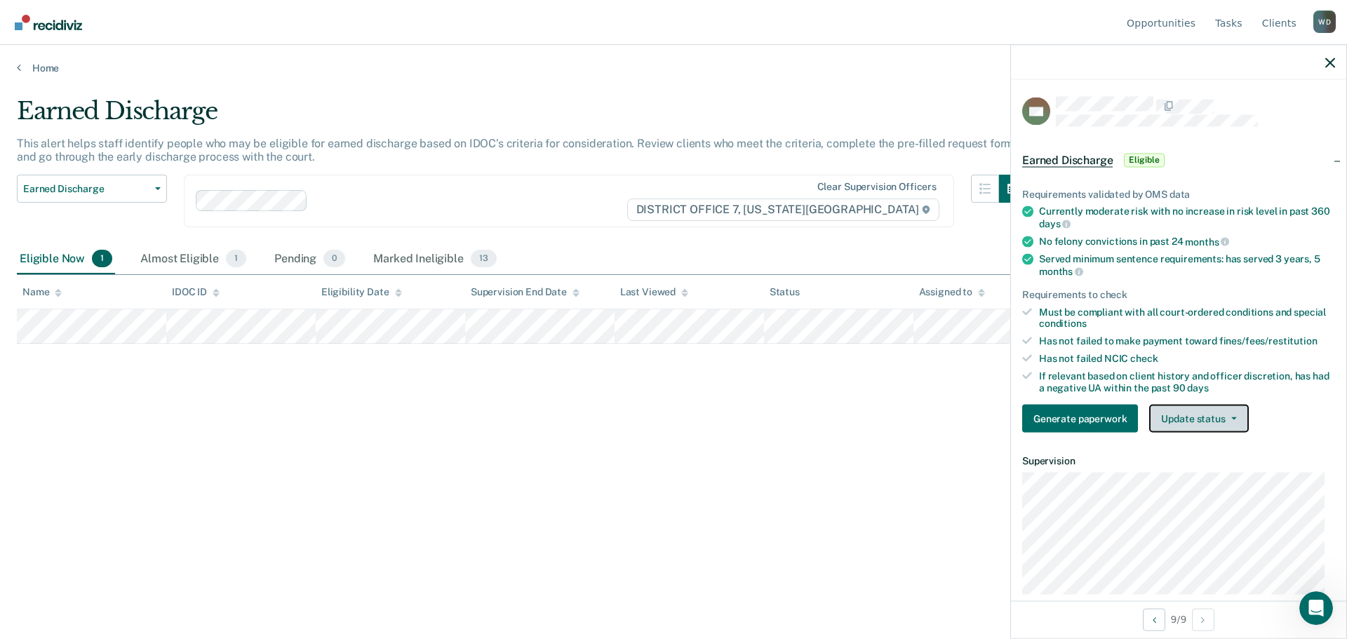
click at [1238, 417] on button "Update status" at bounding box center [1198, 419] width 99 height 28
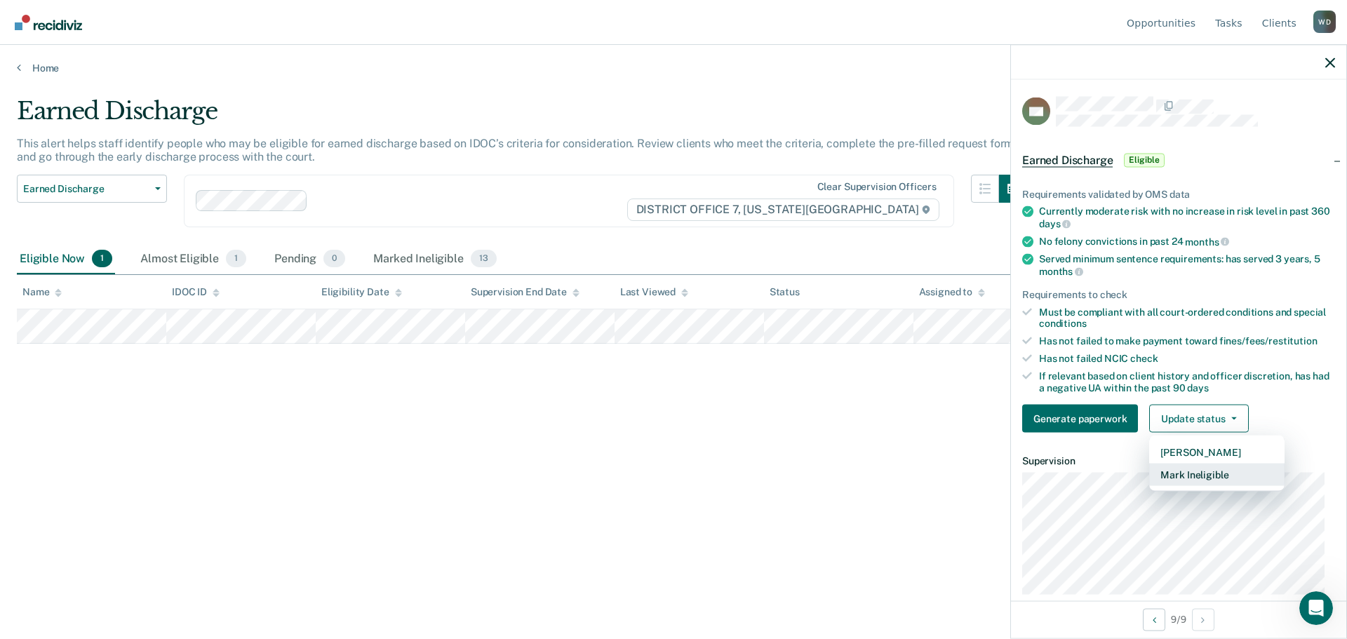
click at [1212, 471] on button "Mark Ineligible" at bounding box center [1216, 475] width 135 height 22
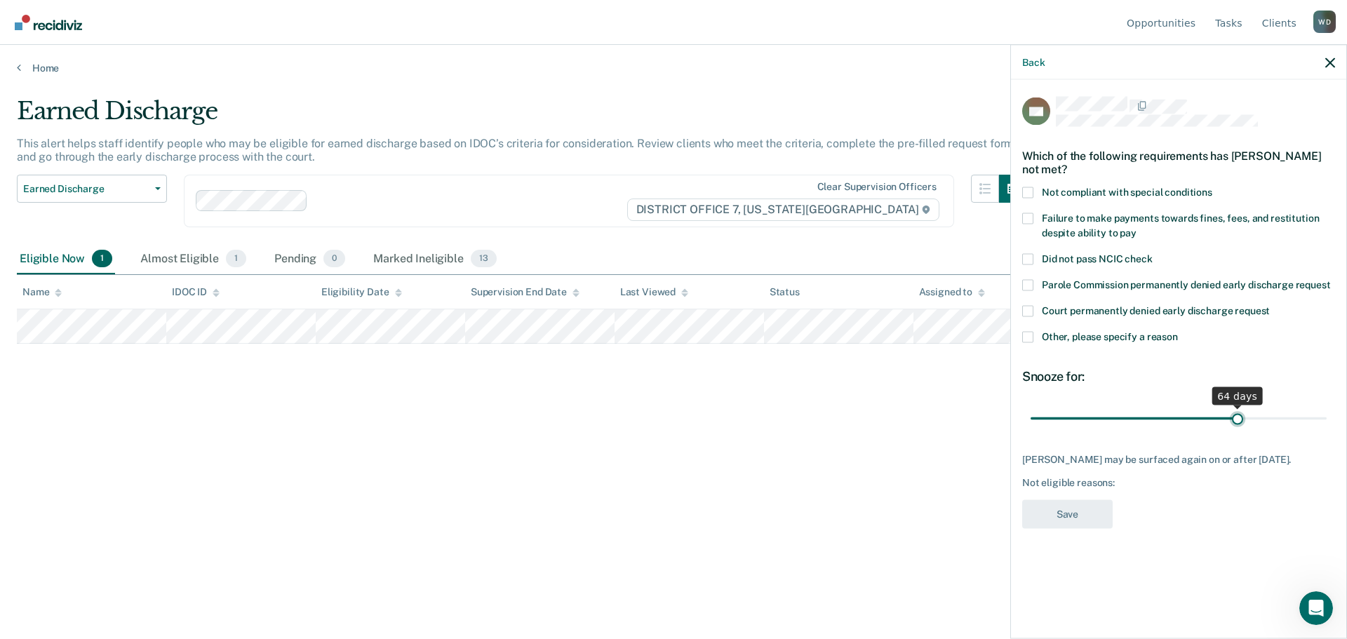
click at [1239, 416] on input "range" at bounding box center [1179, 418] width 296 height 25
click at [1221, 416] on input "range" at bounding box center [1179, 418] width 296 height 25
type input "60"
click at [1223, 415] on input "range" at bounding box center [1179, 418] width 296 height 25
click at [1032, 337] on label "Other, please specify a reason" at bounding box center [1178, 338] width 313 height 15
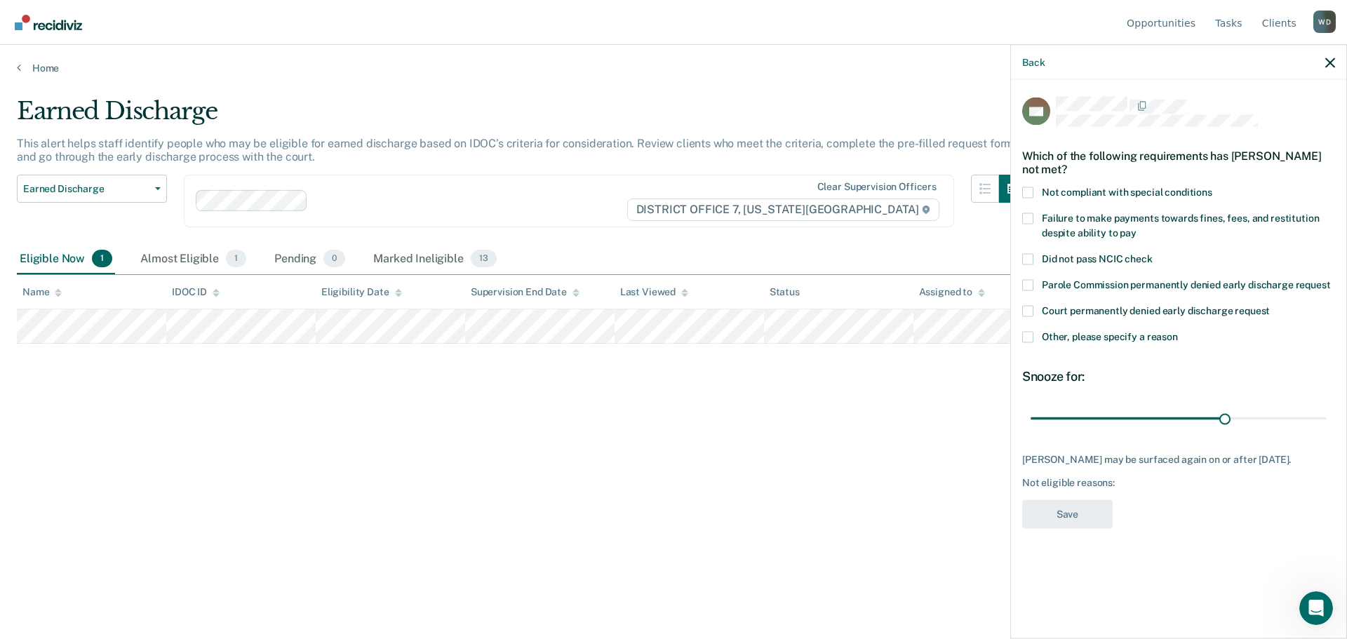
click at [1178, 331] on input "Other, please specify a reason" at bounding box center [1178, 331] width 0 height 0
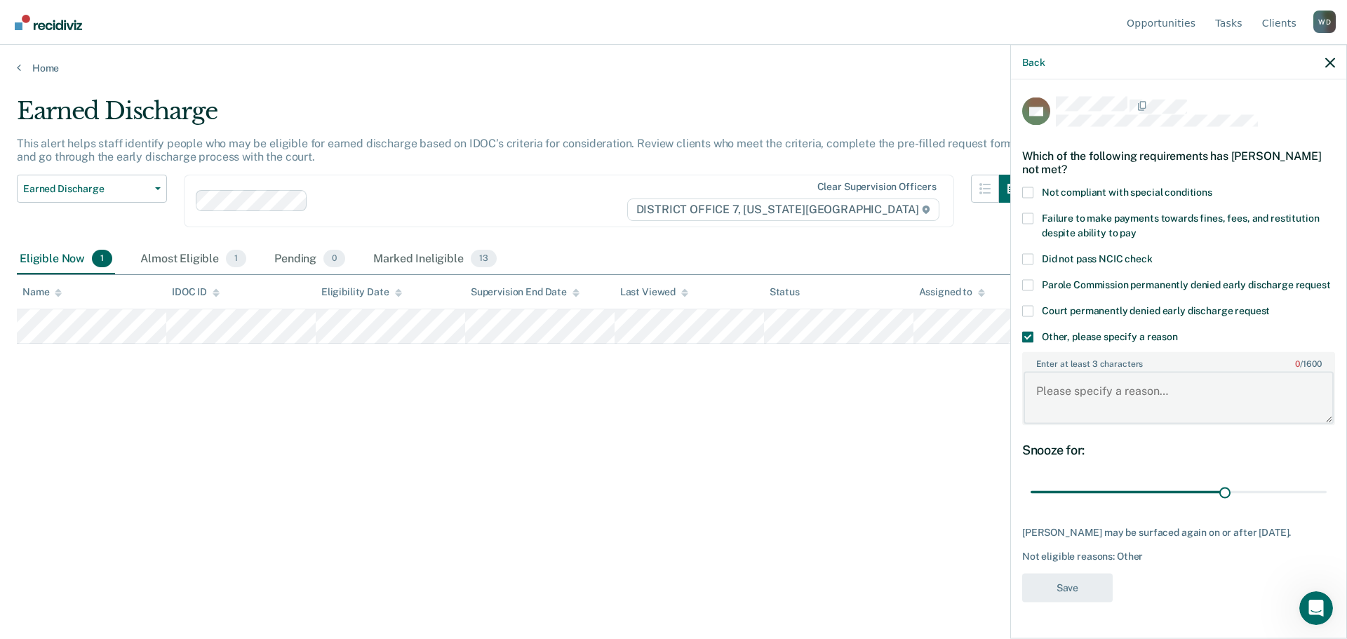
click at [1063, 390] on textarea "Enter at least 3 characters 0 / 1600" at bounding box center [1179, 398] width 310 height 52
type textarea "Needs to complete Wood Court."
click at [1056, 575] on button "Save" at bounding box center [1067, 587] width 90 height 29
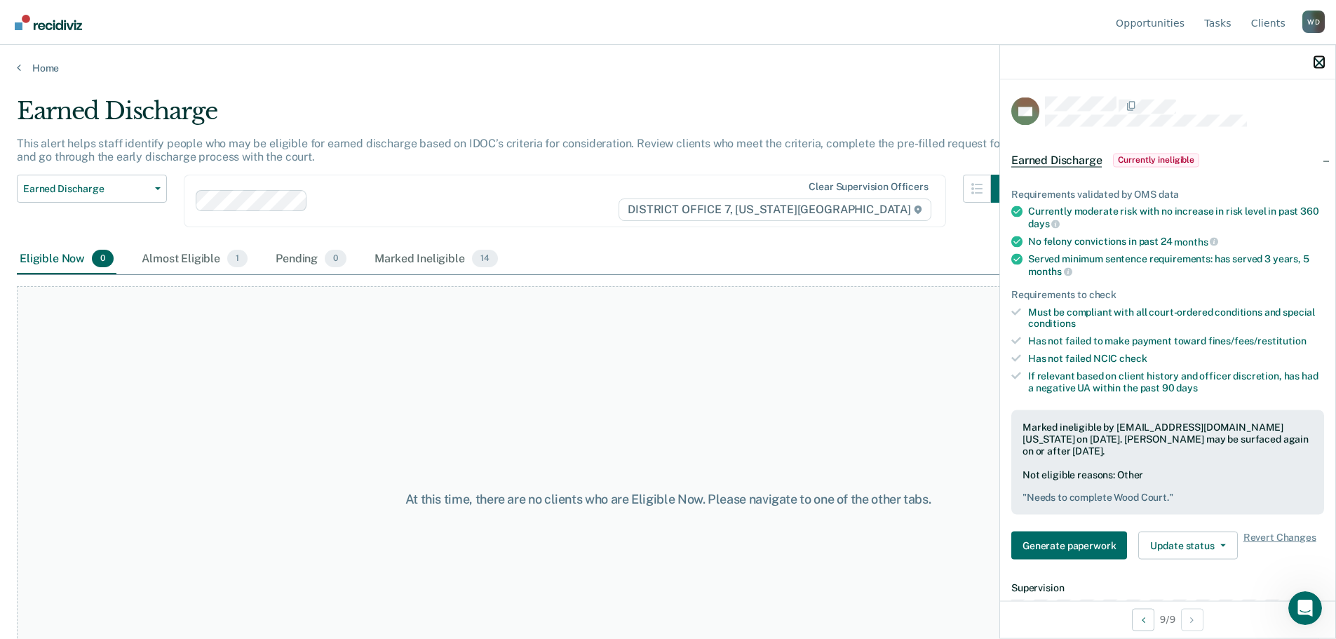
click at [1317, 62] on icon "button" at bounding box center [1320, 63] width 10 height 10
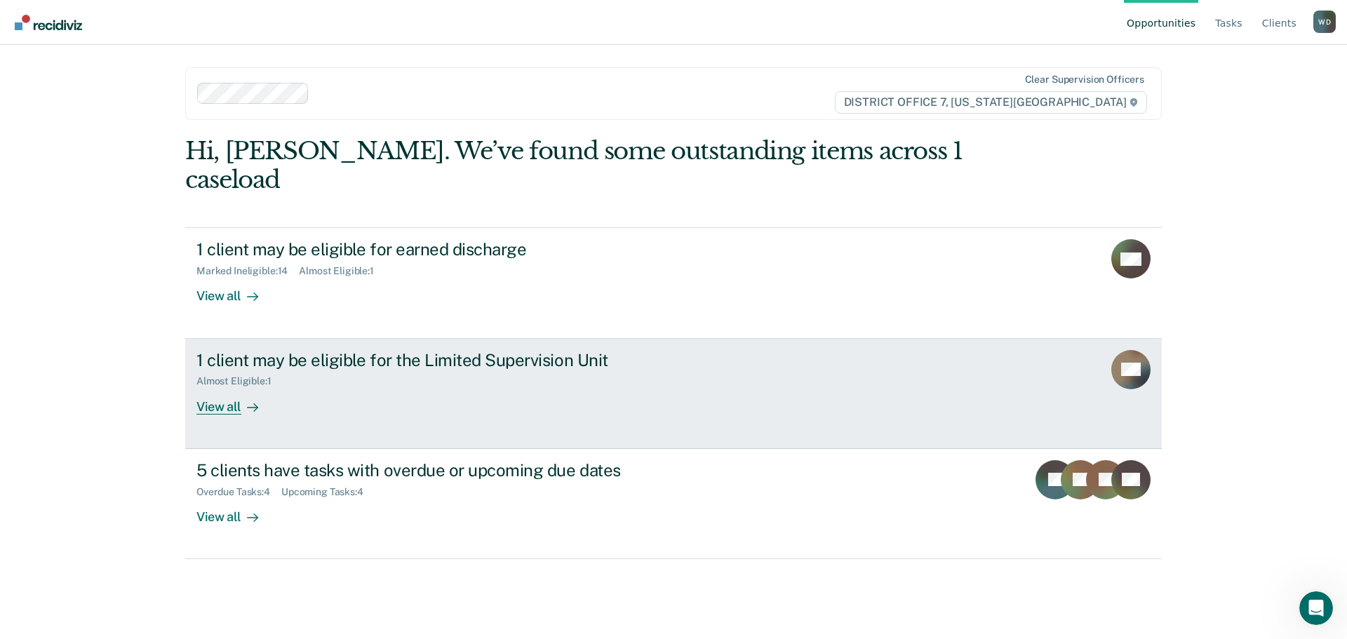
click at [221, 389] on link "1 client may be eligible for the Limited Supervision Unit Almost Eligible : 1 V…" at bounding box center [673, 394] width 977 height 110
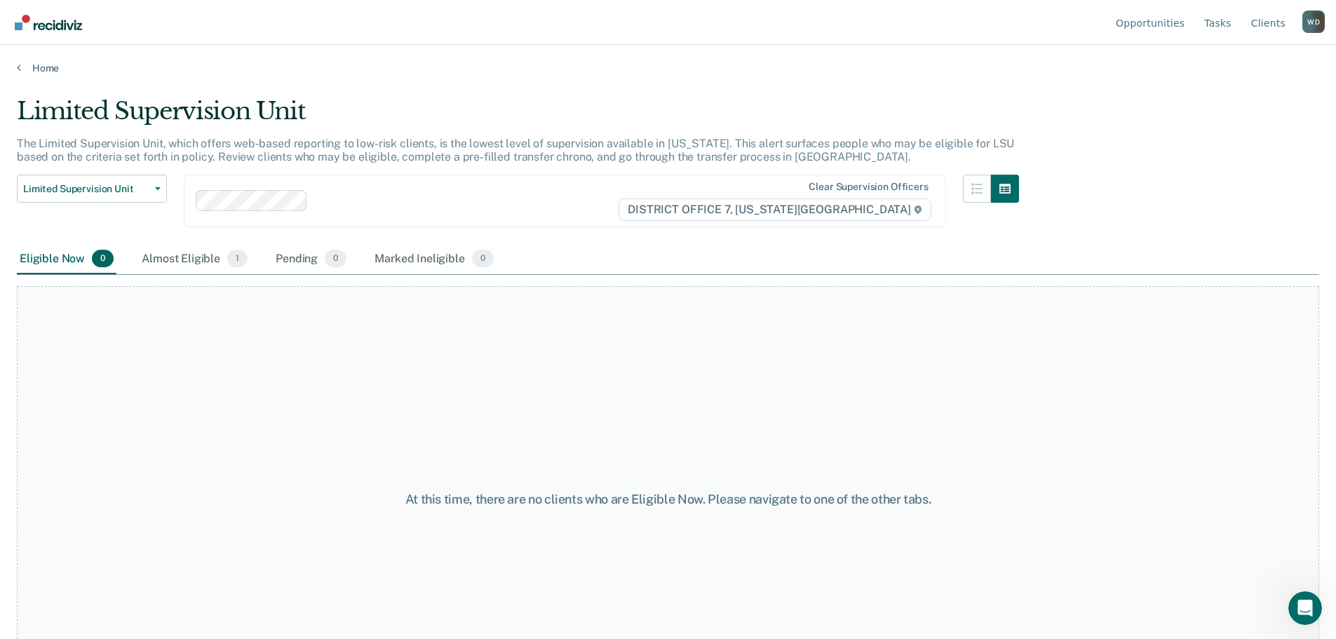
drag, startPoint x: 848, startPoint y: 502, endPoint x: 82, endPoint y: 367, distance: 778.0
click at [82, 367] on div "At this time, there are no clients who are Eligible Now. Please navigate to one…" at bounding box center [668, 499] width 1303 height 426
click at [169, 259] on div "Almost Eligible 1" at bounding box center [195, 259] width 112 height 31
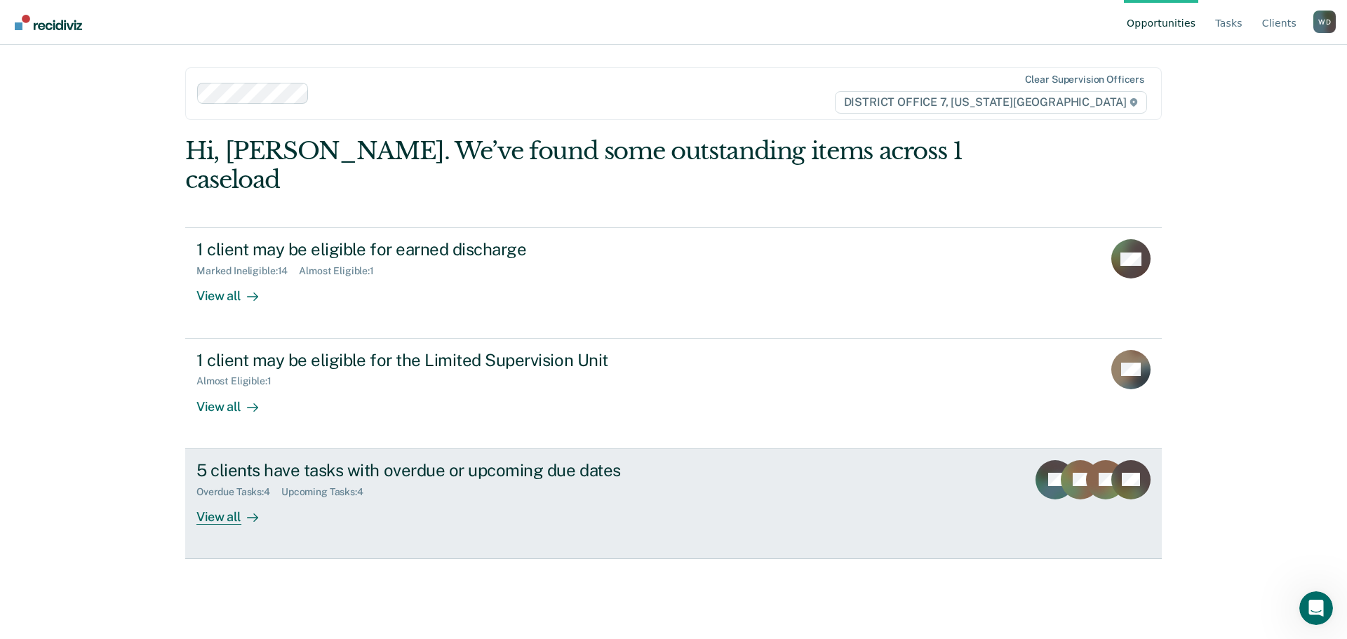
click at [238, 497] on div "View all" at bounding box center [235, 510] width 79 height 27
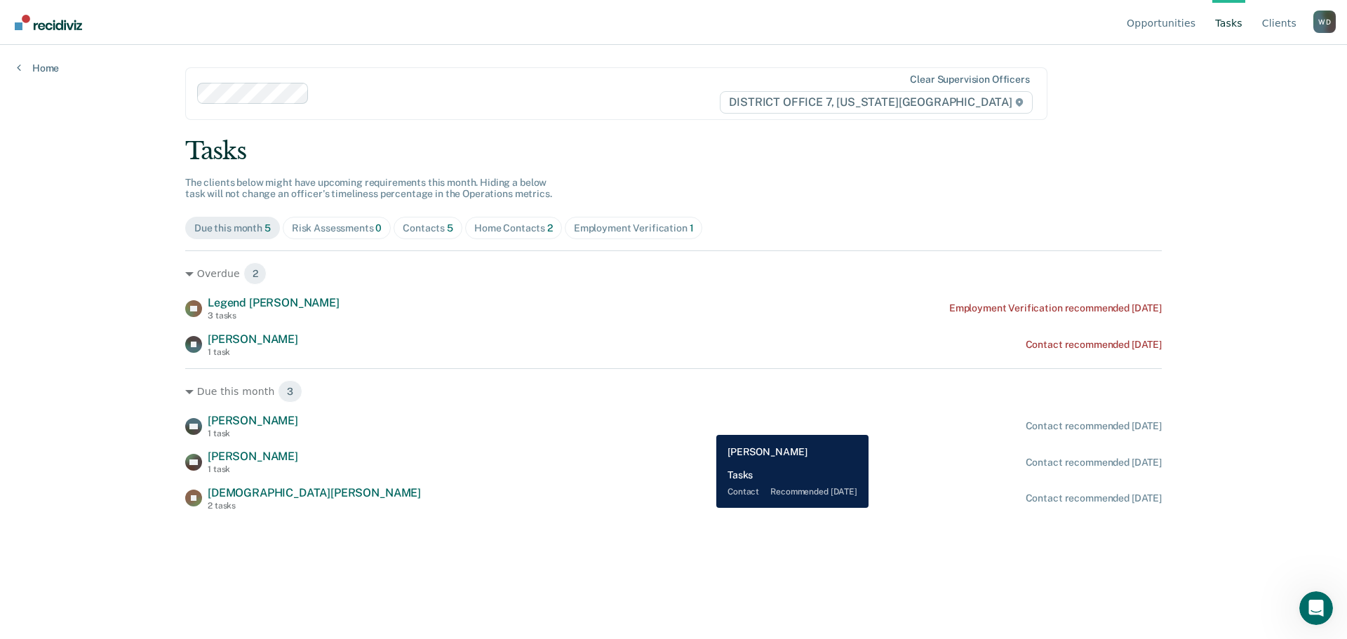
drag, startPoint x: 706, startPoint y: 424, endPoint x: 467, endPoint y: 611, distance: 303.4
click at [467, 611] on div "Opportunities Tasks Client s [PERSON_NAME] Profile How it works Log Out Home Cl…" at bounding box center [673, 319] width 1347 height 639
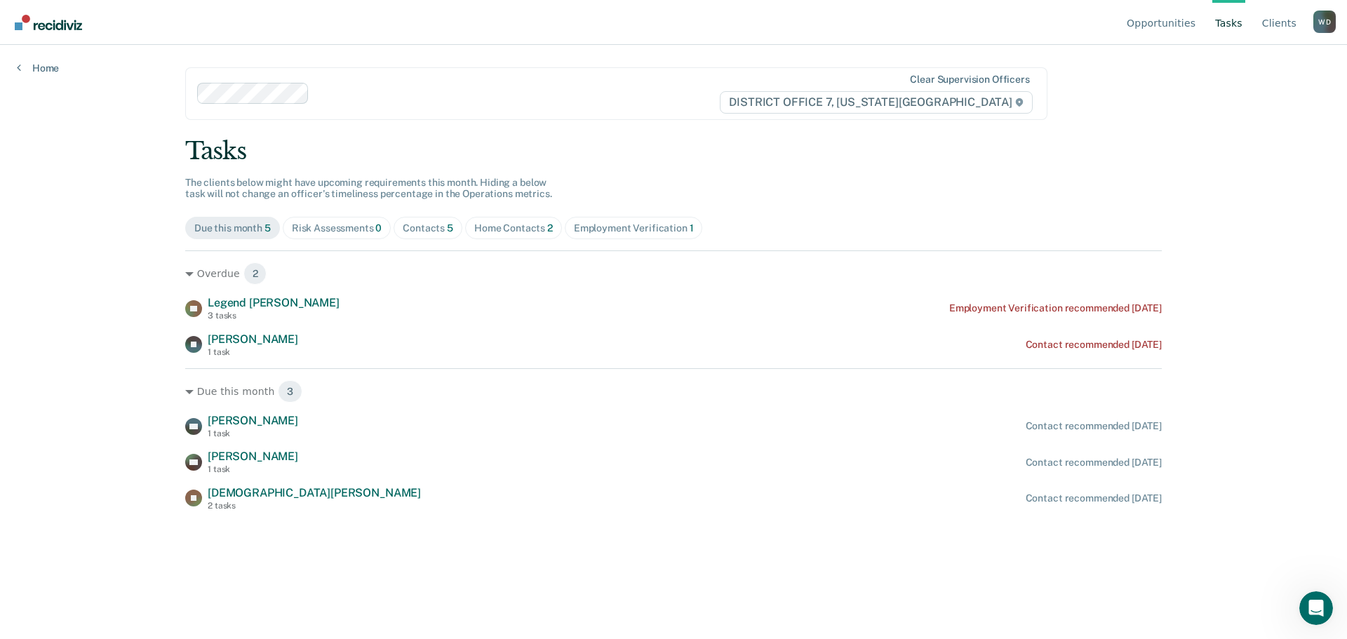
click at [503, 224] on div "Home Contacts 2" at bounding box center [513, 228] width 79 height 12
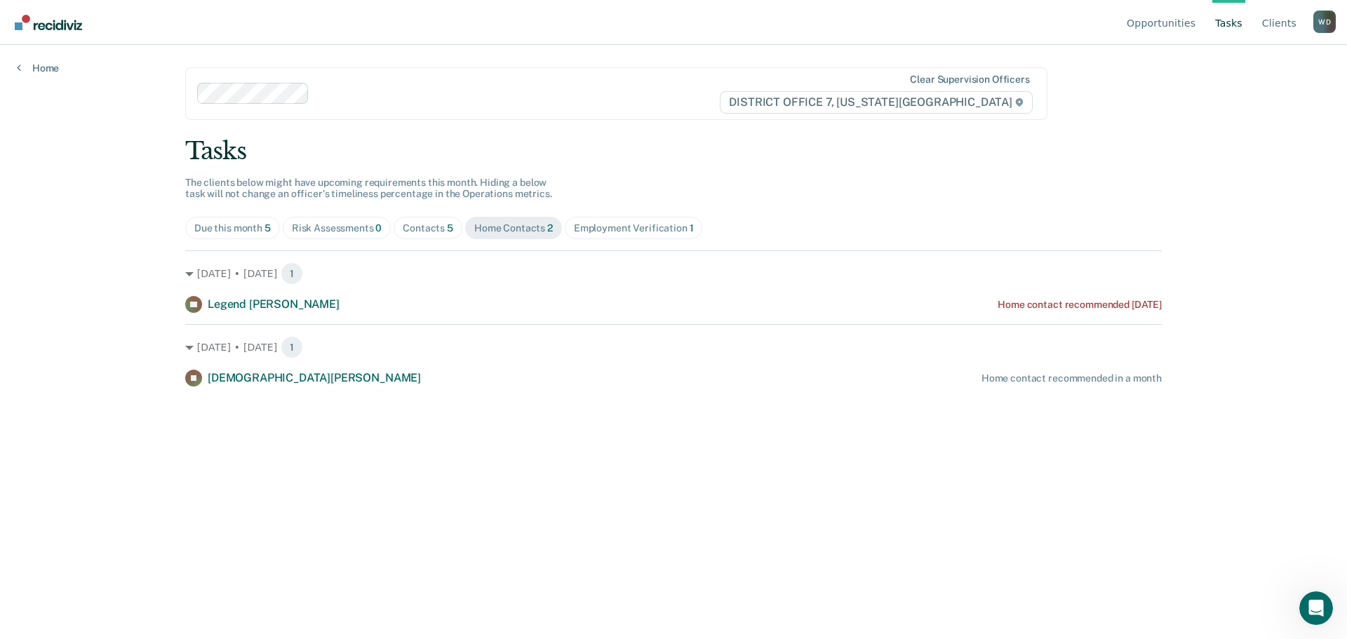
click at [663, 219] on span "Employment Verification 1" at bounding box center [634, 228] width 138 height 22
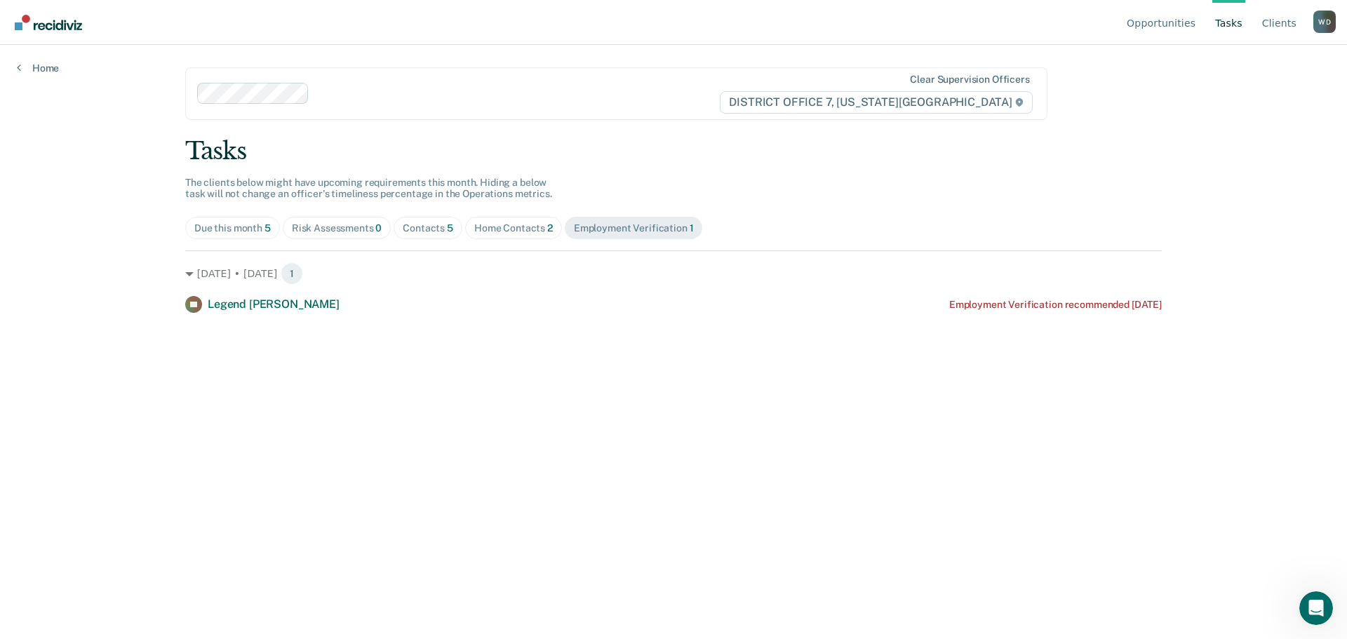
click at [507, 223] on div "Home Contacts 2" at bounding box center [513, 228] width 79 height 12
